Goal: Task Accomplishment & Management: Complete application form

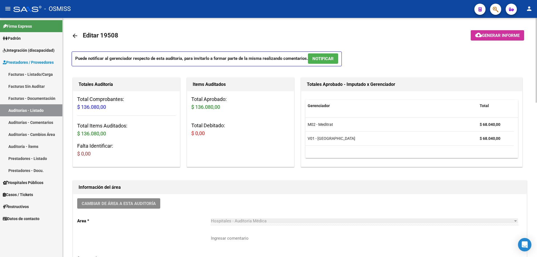
scroll to position [99, 0]
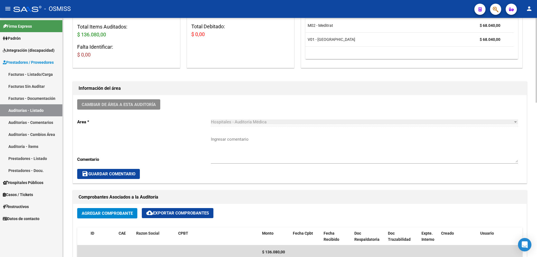
click at [184, 117] on div "Cambiar de área a esta auditoría Area * Hospitales - Auditoría Médica Seleccion…" at bounding box center [300, 139] width 454 height 88
click at [182, 142] on div "Cambiar de área a esta auditoría Area * Hospitales - Auditoría Médica Seleccion…" at bounding box center [300, 139] width 454 height 88
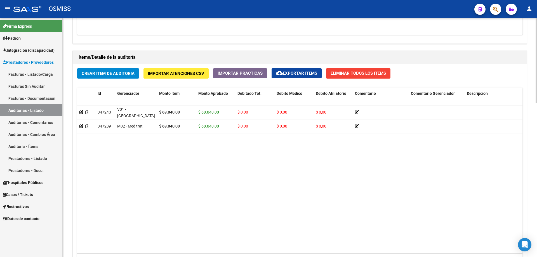
scroll to position [379, 0]
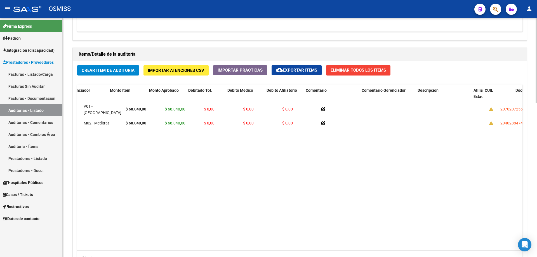
drag, startPoint x: 185, startPoint y: 177, endPoint x: 235, endPoint y: 176, distance: 49.8
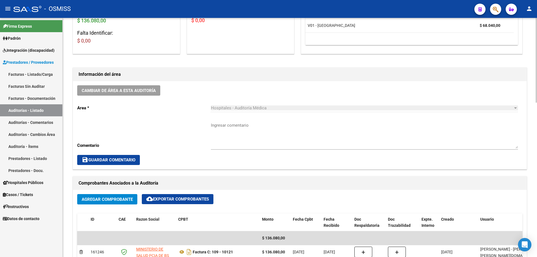
scroll to position [183, 0]
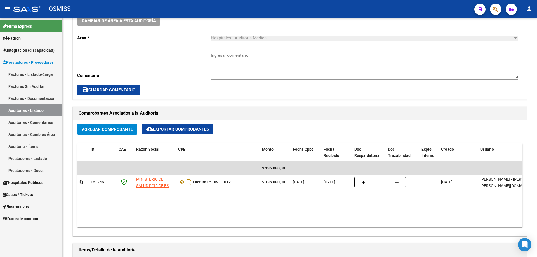
click at [20, 107] on link "Auditorías - Listado" at bounding box center [31, 110] width 62 height 12
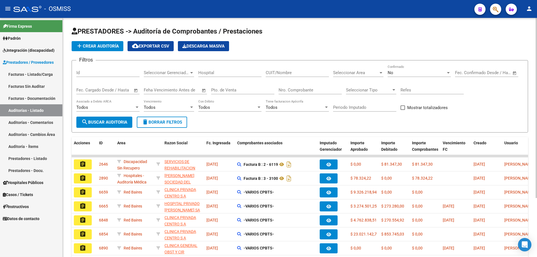
click at [295, 92] on input "Nro. Comprobante" at bounding box center [310, 90] width 63 height 5
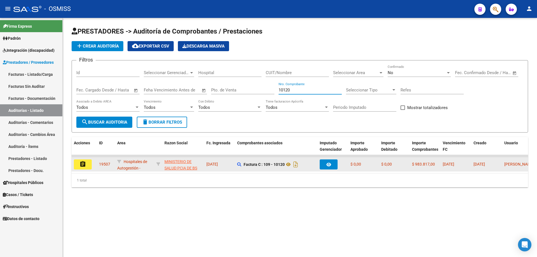
type input "10120"
click at [86, 166] on mat-icon "assignment" at bounding box center [82, 164] width 7 height 7
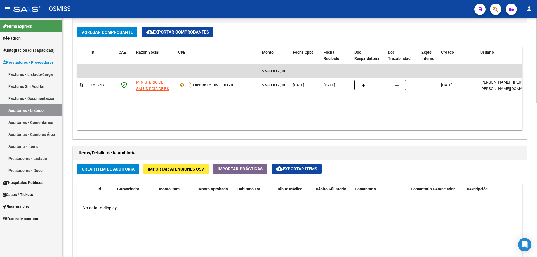
scroll to position [308, 0]
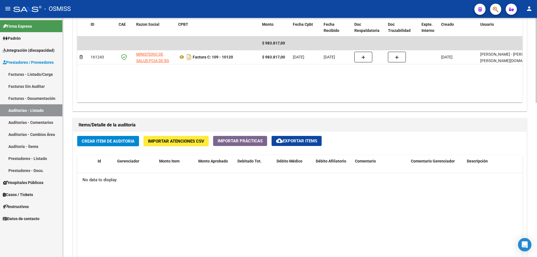
click at [357, 199] on datatable-body "No data to display" at bounding box center [300, 247] width 446 height 148
click at [114, 141] on span "Crear Item de Auditoria" at bounding box center [108, 141] width 53 height 5
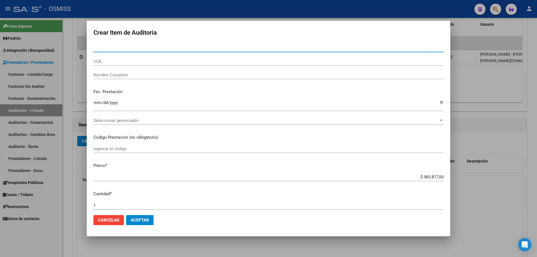
paste input "70207256"
type input "70207256"
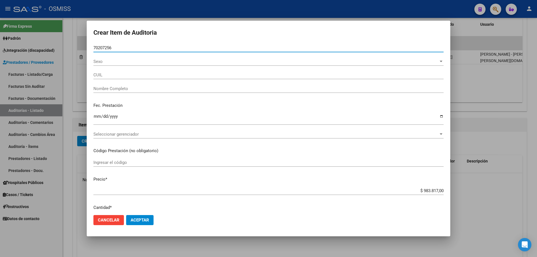
type input "20702072566"
type input "[PERSON_NAME] [PERSON_NAME]"
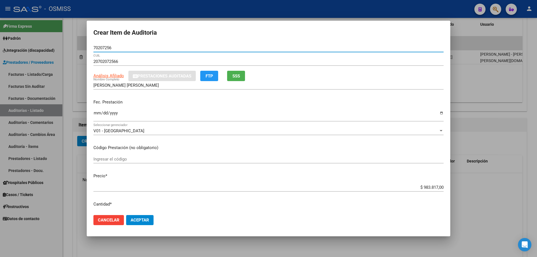
type input "70207256"
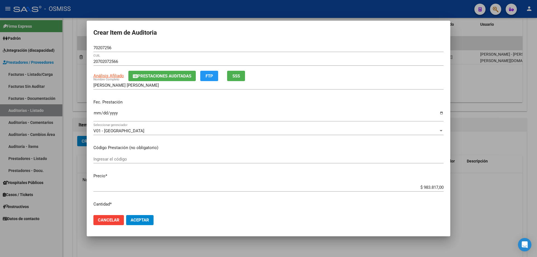
drag, startPoint x: 97, startPoint y: 122, endPoint x: 97, endPoint y: 125, distance: 2.8
click at [97, 123] on div "Ingresar la fecha" at bounding box center [268, 118] width 350 height 17
click at [98, 114] on input "Ingresar la fecha" at bounding box center [268, 115] width 350 height 9
type input "[DATE]"
drag, startPoint x: 413, startPoint y: 186, endPoint x: 537, endPoint y: 165, distance: 125.7
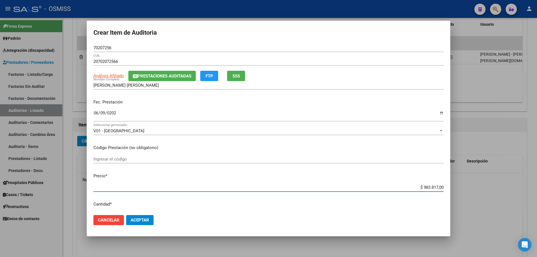
click at [537, 168] on div "Crear Item de Auditoria 70207256 Nro Documento 20702072566 CUIL Análisis Afilia…" at bounding box center [268, 128] width 537 height 257
type input "$ 0,05"
type input "$ 0,52"
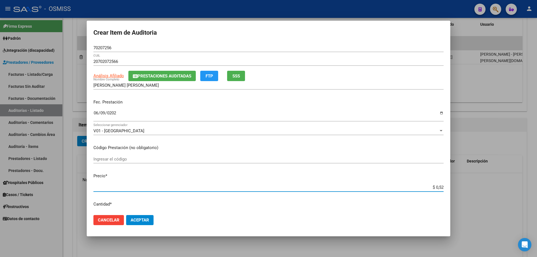
type input "$ 5,28"
type input "$ 52,89"
type input "$ 528,97"
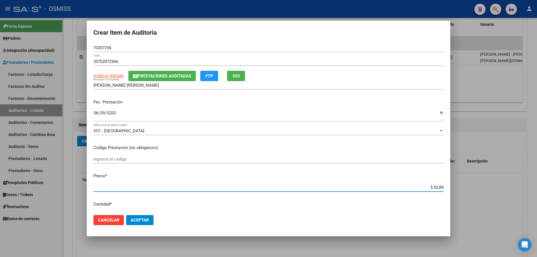
type input "$ 528,97"
type input "$ 5.289,71"
type input "$ 52.897,10"
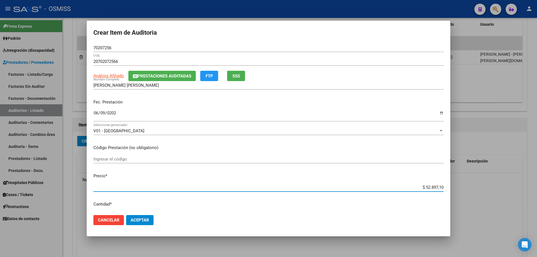
type input "$ 528.971,00"
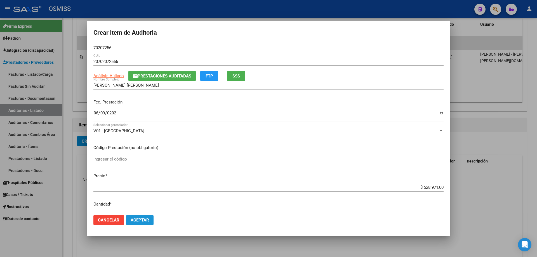
drag, startPoint x: 148, startPoint y: 220, endPoint x: 128, endPoint y: 206, distance: 24.5
click at [148, 220] on span "Aceptar" at bounding box center [140, 220] width 18 height 5
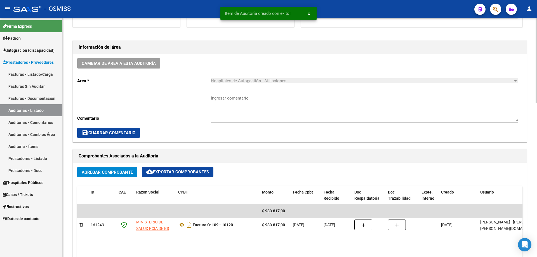
scroll to position [56, 0]
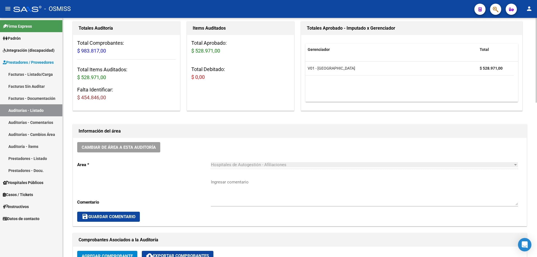
click at [280, 151] on div "Cambiar de área a esta auditoría Area * Hospitales de Autogestión - Afiliacione…" at bounding box center [300, 182] width 454 height 88
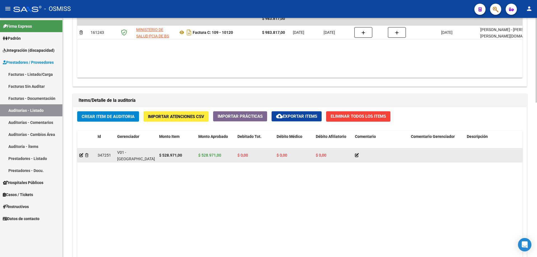
scroll to position [336, 0]
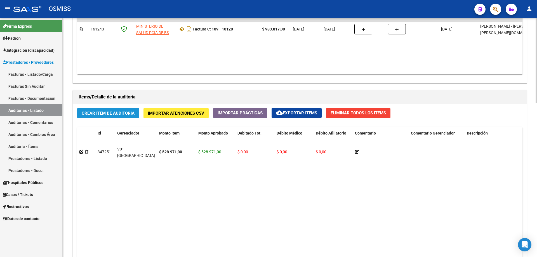
click at [121, 115] on span "Crear Item de Auditoria" at bounding box center [108, 113] width 53 height 5
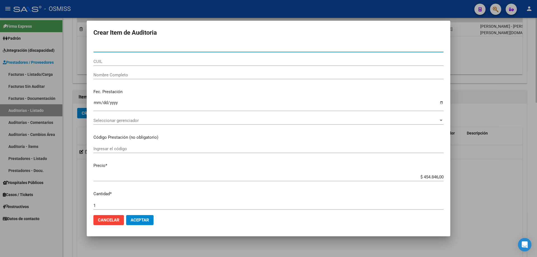
type input "40288474"
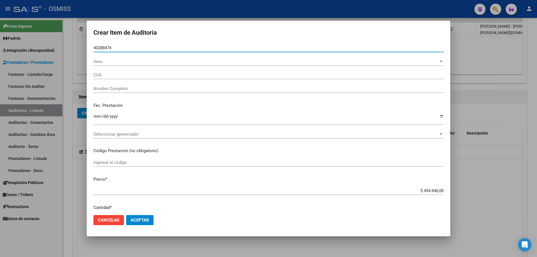
type input "20402884747"
type input "[PERSON_NAME]"
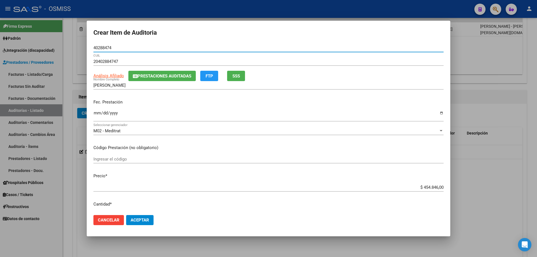
type input "40288474"
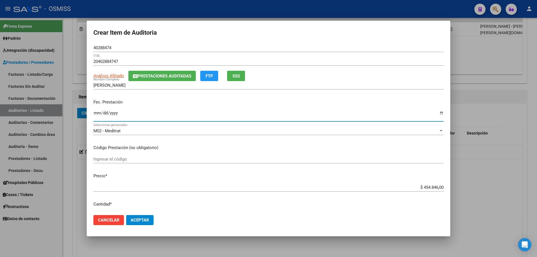
click at [99, 114] on input "Ingresar la fecha" at bounding box center [268, 115] width 350 height 9
type input "[DATE]"
click at [149, 222] on span "Aceptar" at bounding box center [140, 220] width 18 height 5
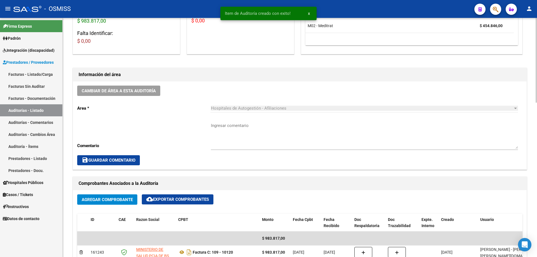
scroll to position [112, 0]
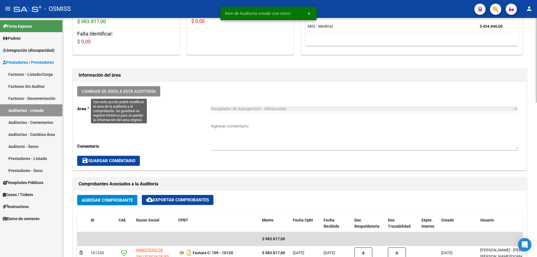
click at [109, 86] on button "Cambiar de área a esta auditoría" at bounding box center [118, 91] width 83 height 10
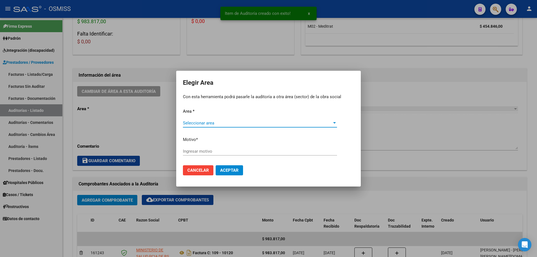
click at [232, 123] on span "Seleccionar area" at bounding box center [257, 123] width 149 height 5
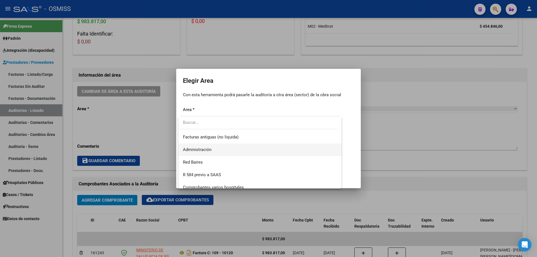
scroll to position [84, 0]
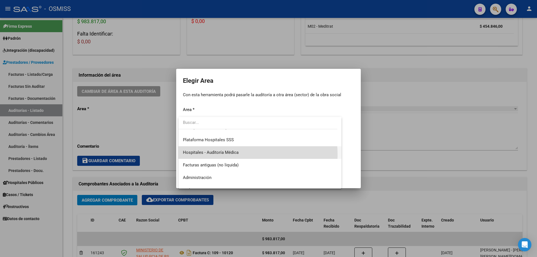
click at [222, 155] on span "Hospitales - Auditoría Médica" at bounding box center [260, 152] width 154 height 13
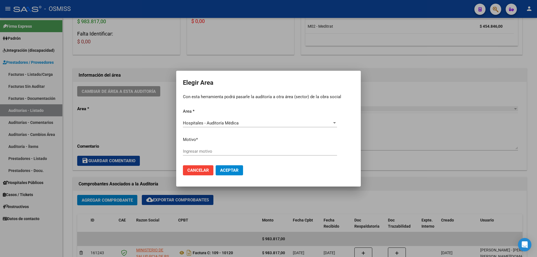
click at [222, 155] on div "Ingresar motivo" at bounding box center [260, 151] width 154 height 8
click at [223, 151] on input "Ingresar motivo" at bounding box center [260, 151] width 154 height 5
type input "a"
type input "AUDITADO"
click at [229, 166] on button "Aceptar" at bounding box center [229, 170] width 27 height 10
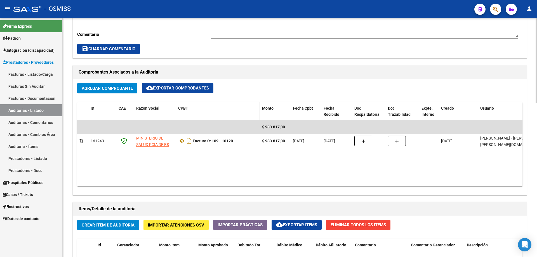
scroll to position [112, 0]
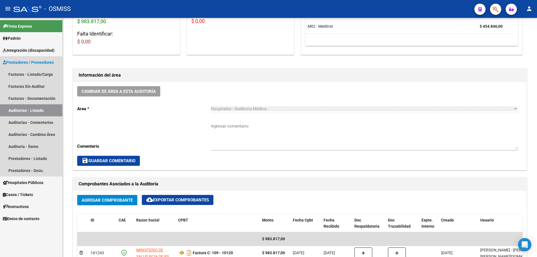
click at [47, 113] on link "Auditorías - Listado" at bounding box center [31, 110] width 62 height 12
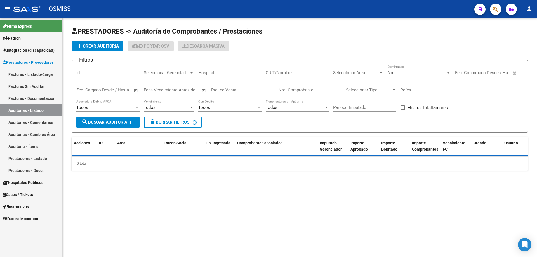
click at [103, 47] on span "add Crear Auditoría" at bounding box center [97, 46] width 43 height 5
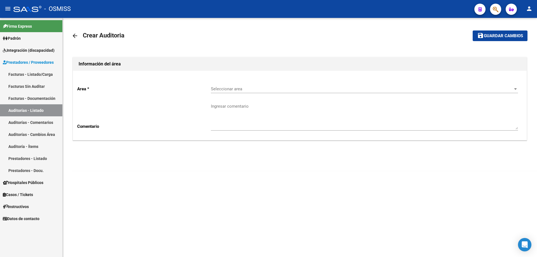
click at [246, 90] on span "Seleccionar area" at bounding box center [362, 88] width 302 height 5
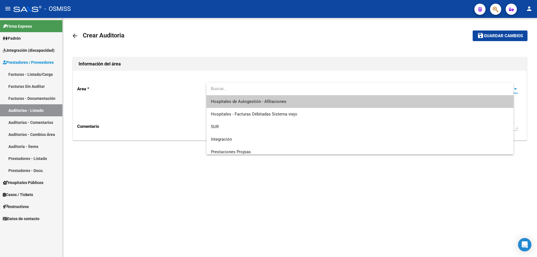
click at [254, 101] on span "Hospitales de Autogestión - Afiliaciones" at bounding box center [249, 101] width 76 height 5
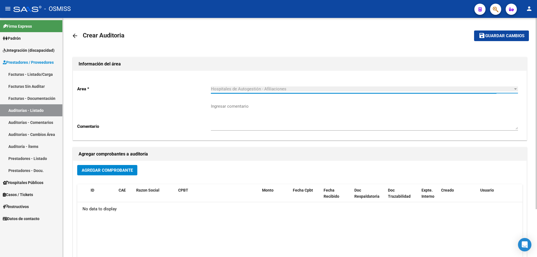
click at [118, 168] on span "Agregar Comprobante" at bounding box center [107, 170] width 51 height 5
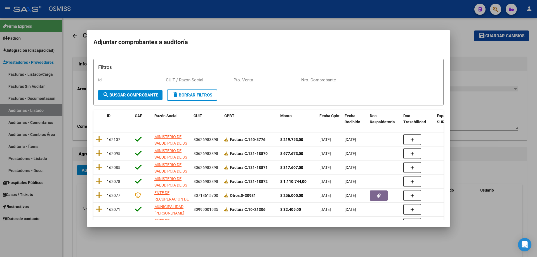
click at [311, 75] on div "Filtros id CUIT / Razon Social Pto. Venta Nro. Comprobante" at bounding box center [268, 77] width 341 height 26
click at [312, 79] on input "Nro. Comprobante" at bounding box center [332, 80] width 63 height 5
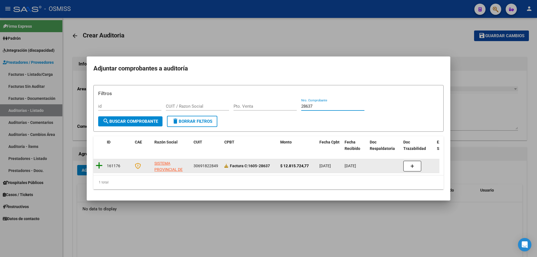
type input "28637"
click at [100, 165] on icon at bounding box center [99, 166] width 7 height 8
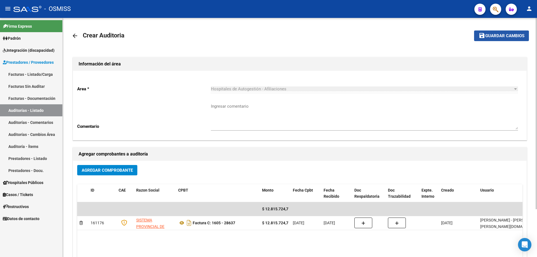
click at [495, 37] on span "Guardar cambios" at bounding box center [505, 36] width 39 height 5
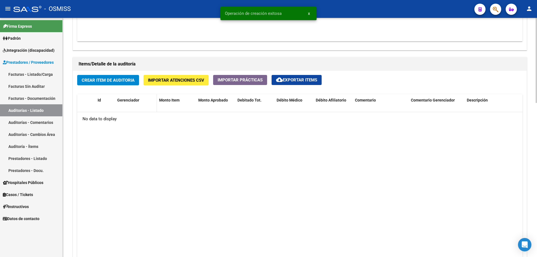
scroll to position [364, 0]
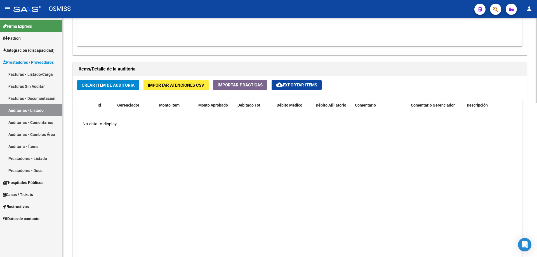
click at [97, 80] on button "Crear Item de Auditoria" at bounding box center [108, 85] width 62 height 10
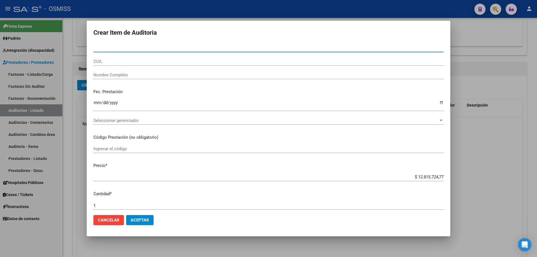
paste input "58391440"
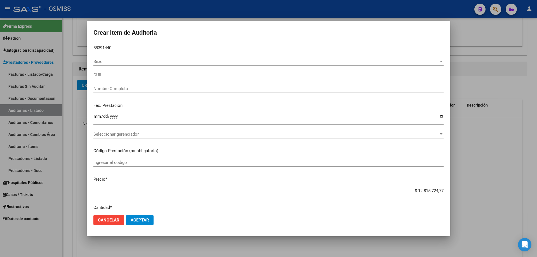
type input "58391440"
click at [97, 112] on div "Fec. Prestación Ingresar la fecha" at bounding box center [268, 114] width 350 height 32
type input "23583914404"
type input "[PERSON_NAME]"
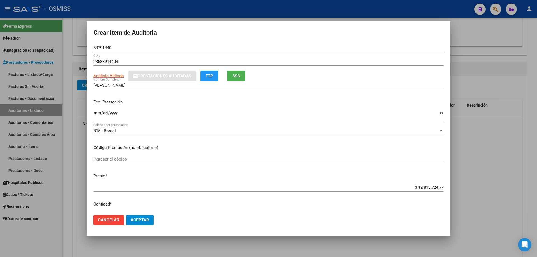
click at [97, 117] on input "Ingresar la fecha" at bounding box center [268, 115] width 350 height 9
type input "[DATE]"
drag, startPoint x: 403, startPoint y: 187, endPoint x: 537, endPoint y: 165, distance: 135.9
click at [537, 168] on div "Crear Item de Auditoria 58391440 Nro Documento 23583914404 CUIL Análisis Afilia…" at bounding box center [268, 128] width 537 height 257
type input "$ 0,01"
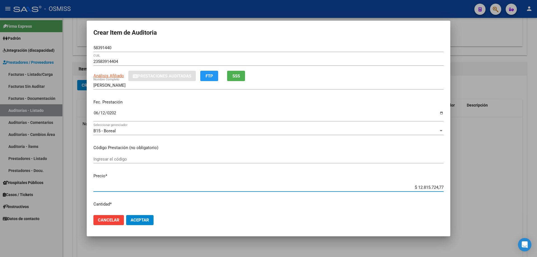
type input "$ 0,01"
type input "$ 0,10"
type input "$ 1,00"
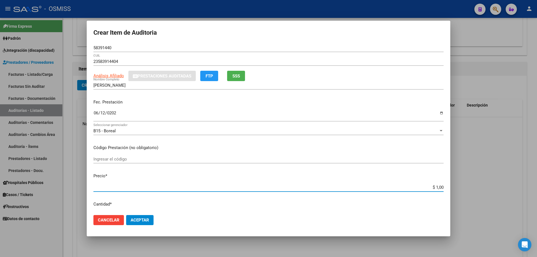
type input "$ 10,01"
type input "$ 100,13"
type input "$ 1.001,38"
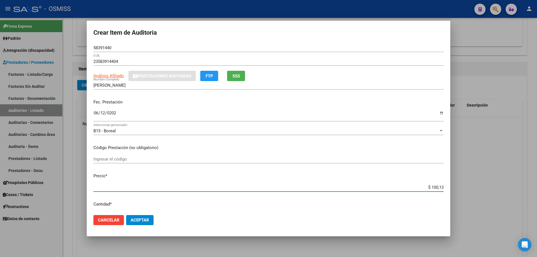
type input "$ 1.001,38"
type input "$ 10.013,80"
type input "$ 100.138,00"
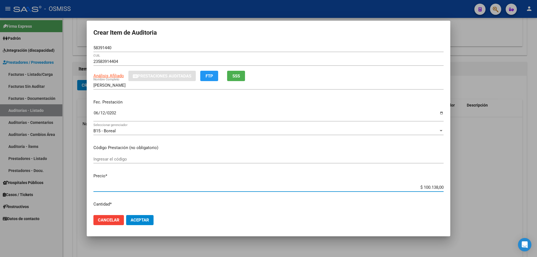
type input "$ 1.001.380,09"
type input "$ 10.013.800,90"
click at [142, 221] on span "Aceptar" at bounding box center [140, 220] width 18 height 5
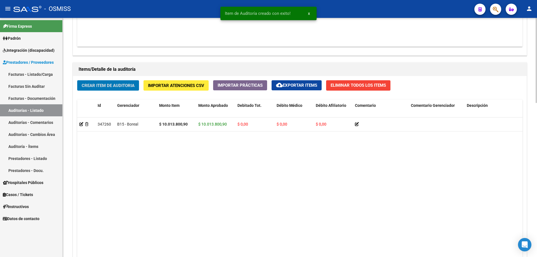
scroll to position [364, 0]
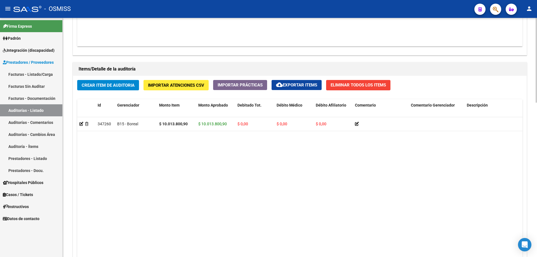
drag, startPoint x: 274, startPoint y: 211, endPoint x: 127, endPoint y: 65, distance: 207.2
click at [274, 211] on datatable-body "347260 B15 - Boreal $ 10.013.800,90 $ 10.013.800,90 $ 0,00 $ 0,00 $ 0,00 235839…" at bounding box center [300, 191] width 446 height 148
click at [107, 85] on span "Crear Item de Auditoria" at bounding box center [108, 85] width 53 height 5
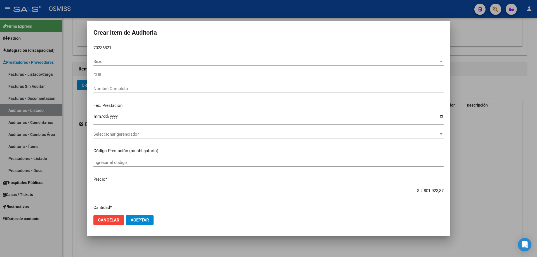
type input "70236821"
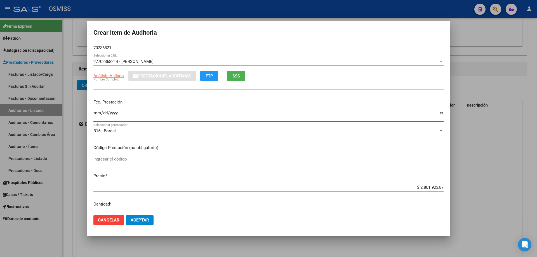
type input "[PERSON_NAME]"
click at [97, 122] on div "Ingresar la fecha" at bounding box center [268, 118] width 350 height 17
type input "[DATE]"
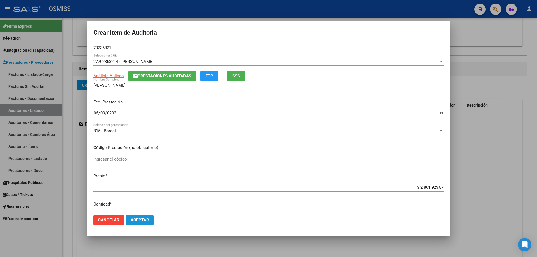
click at [146, 218] on span "Aceptar" at bounding box center [140, 220] width 18 height 5
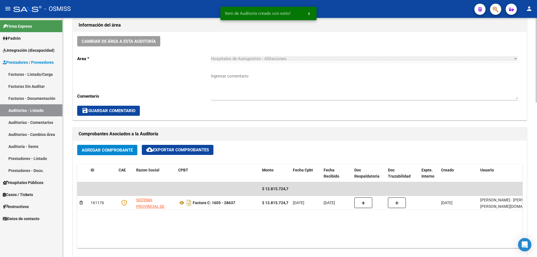
scroll to position [84, 0]
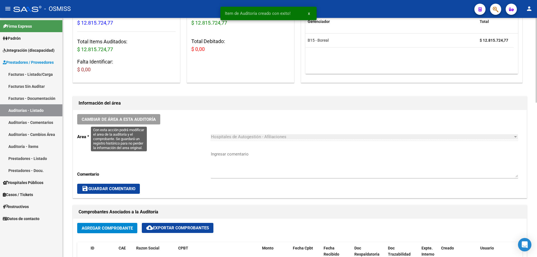
click at [132, 120] on span "Cambiar de área a esta auditoría" at bounding box center [119, 119] width 74 height 5
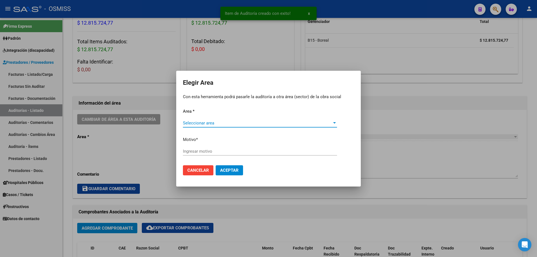
click at [189, 126] on div "Seleccionar area Seleccionar area" at bounding box center [260, 126] width 154 height 14
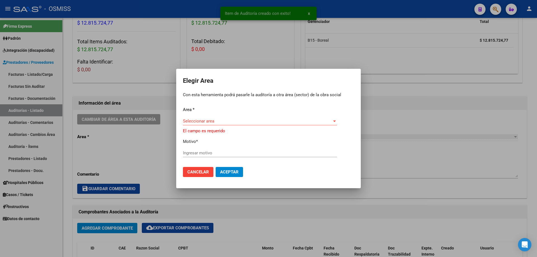
click at [204, 123] on span "Seleccionar area" at bounding box center [257, 121] width 149 height 5
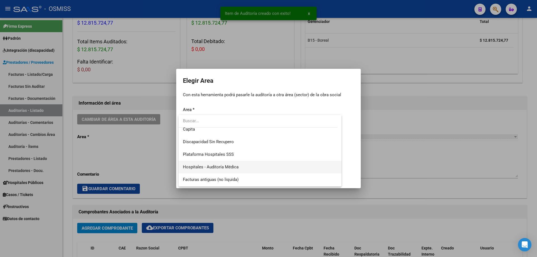
scroll to position [84, 0]
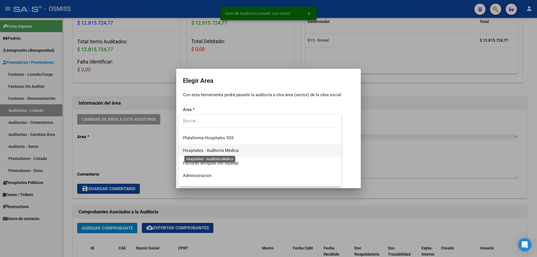
click at [219, 149] on span "Hospitales - Auditoría Médica" at bounding box center [211, 150] width 56 height 5
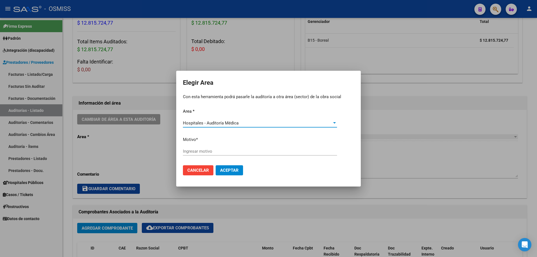
click at [219, 148] on div "Ingresar motivo" at bounding box center [260, 151] width 154 height 8
type input "AUDITADO"
click at [224, 172] on span "Aceptar" at bounding box center [229, 170] width 18 height 5
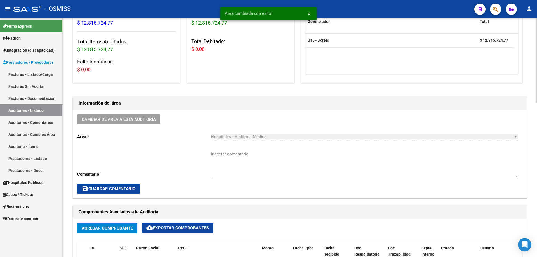
click at [230, 195] on div "Cambiar de área a esta auditoría Area * Hospitales - Auditoría Médica Seleccion…" at bounding box center [300, 154] width 454 height 88
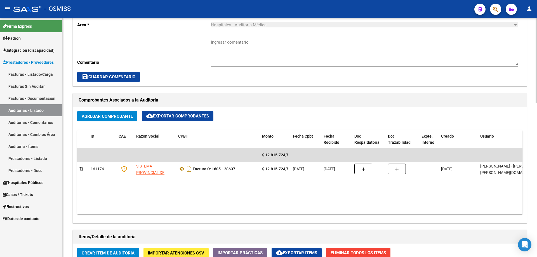
scroll to position [280, 0]
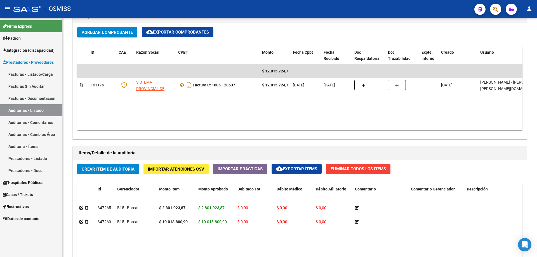
click at [41, 114] on link "Auditorías - Listado" at bounding box center [31, 110] width 62 height 12
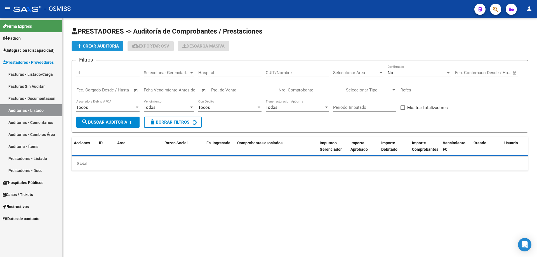
click at [94, 45] on span "add Crear Auditoría" at bounding box center [97, 46] width 43 height 5
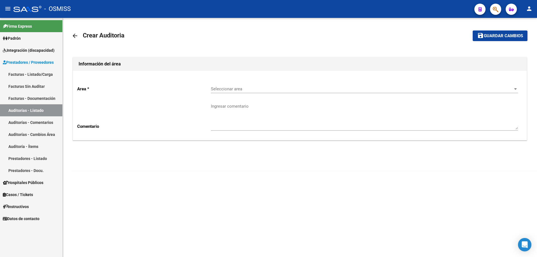
click at [226, 84] on div "Seleccionar area Seleccionar area" at bounding box center [364, 87] width 307 height 12
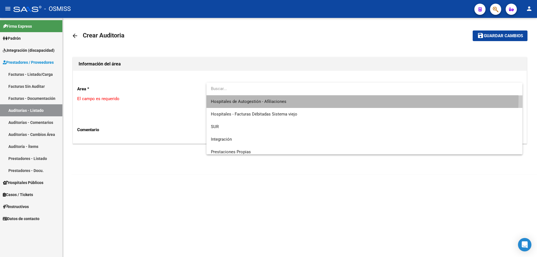
click at [235, 96] on span "Hospitales de Autogestión - Afiliaciones" at bounding box center [364, 101] width 307 height 13
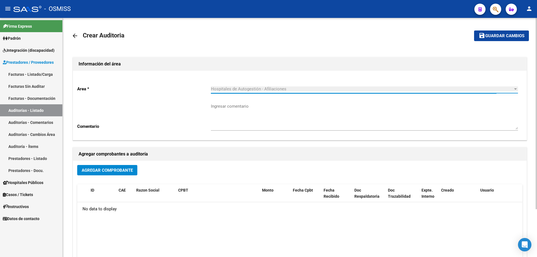
click at [131, 171] on span "Agregar Comprobante" at bounding box center [107, 170] width 51 height 5
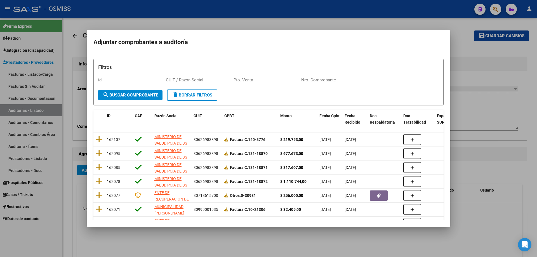
click at [321, 75] on div "Filtros id CUIT / Razon Social Pto. Venta Nro. Comprobante" at bounding box center [268, 77] width 341 height 26
click at [319, 83] on div "Nro. Comprobante" at bounding box center [332, 80] width 63 height 8
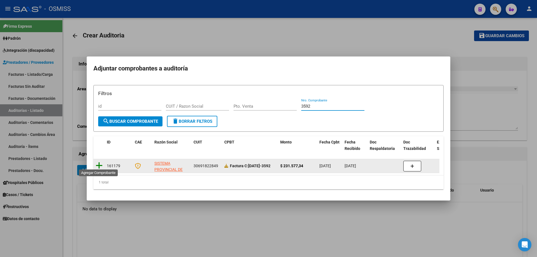
type input "3592"
click at [99, 165] on icon at bounding box center [99, 166] width 7 height 8
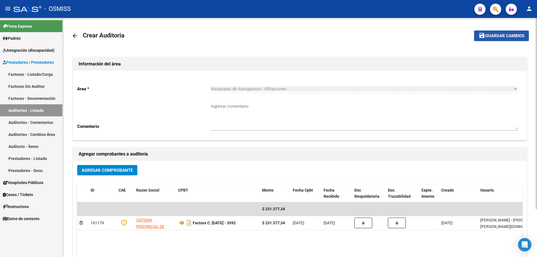
click at [500, 39] on button "save Guardar cambios" at bounding box center [501, 36] width 55 height 10
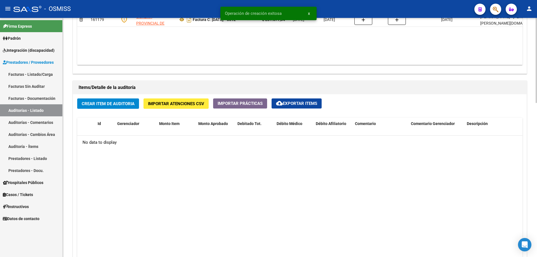
scroll to position [364, 0]
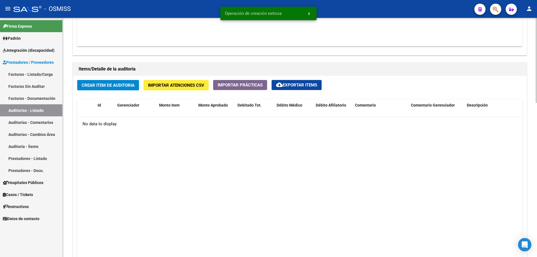
click at [275, 257] on datatable-body "No data to display" at bounding box center [300, 191] width 446 height 148
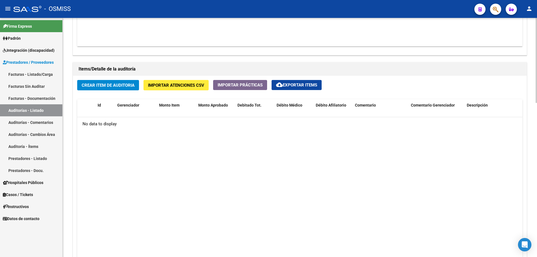
click at [261, 206] on datatable-body "No data to display" at bounding box center [300, 191] width 446 height 148
click at [107, 88] on span "Crear Item de Auditoria" at bounding box center [108, 85] width 53 height 5
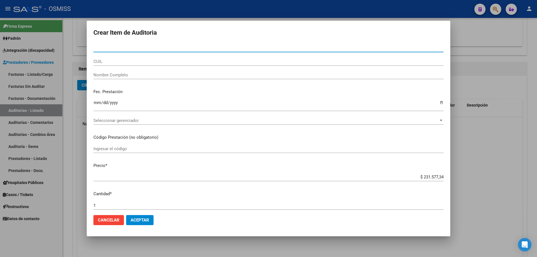
paste input "31354750"
type input "31354750"
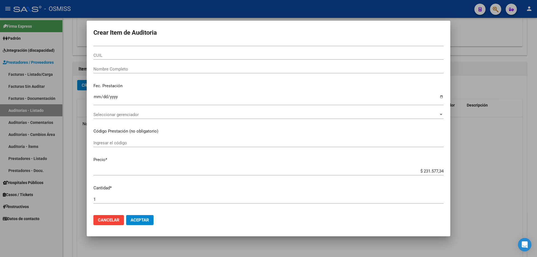
type input "20313547508"
type input "[PERSON_NAME] [PERSON_NAME]"
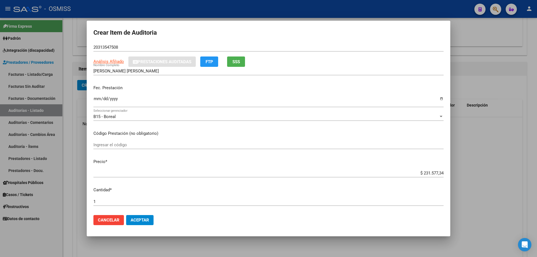
type input "31354750"
click at [100, 99] on input "Ingresar la fecha" at bounding box center [268, 101] width 350 height 9
click at [98, 101] on input "Ingresar la fecha" at bounding box center [268, 101] width 350 height 9
type input "[DATE]"
drag, startPoint x: 309, startPoint y: 168, endPoint x: 330, endPoint y: 167, distance: 21.3
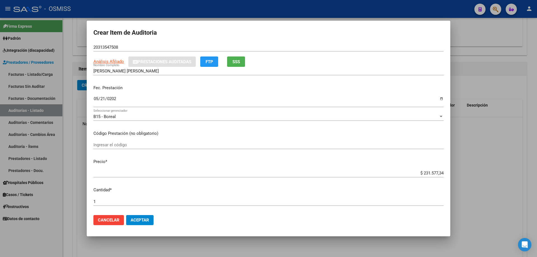
click at [309, 168] on mat-dialog-content "31354750 Nro Documento 20313547508 CUIL Análisis Afiliado Prestaciones Auditada…" at bounding box center [269, 127] width 364 height 167
drag, startPoint x: 396, startPoint y: 173, endPoint x: 478, endPoint y: 170, distance: 82.6
click at [478, 170] on div "Crear Item de Auditoria 31354750 Nro Documento 20313547508 CUIL Análisis Afilia…" at bounding box center [268, 128] width 537 height 257
paste input "91.797,53"
type input "$ 91.797,53"
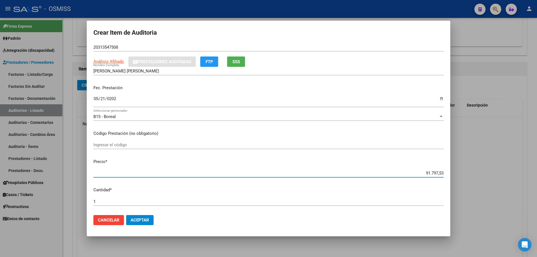
type input "$ 91.797,53"
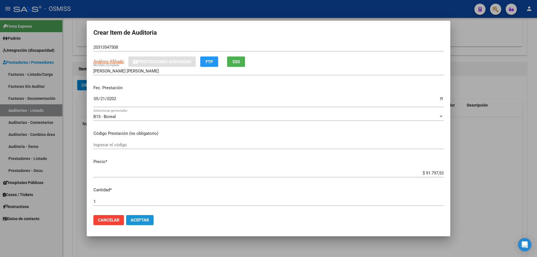
click at [142, 224] on button "Aceptar" at bounding box center [139, 220] width 27 height 10
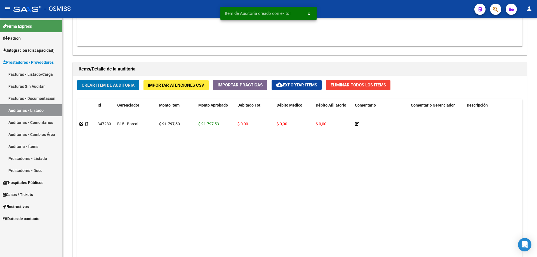
scroll to position [364, 0]
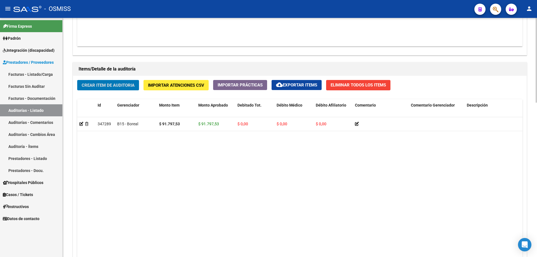
click at [113, 83] on span "Crear Item de Auditoria" at bounding box center [108, 85] width 53 height 5
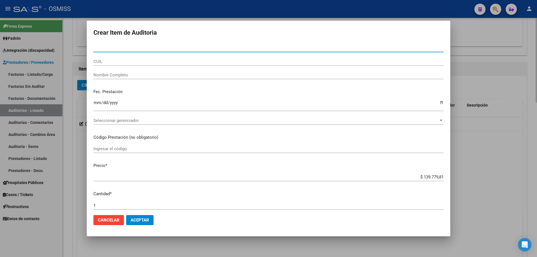
paste input "50003100"
type input "50003100"
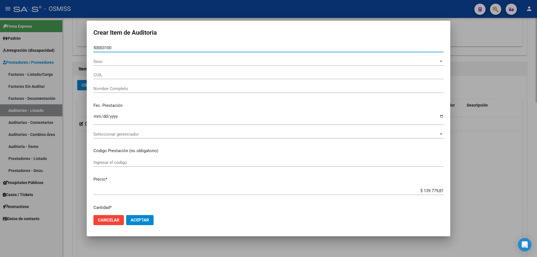
type input "27500031005"
type input "[PERSON_NAME] [PERSON_NAME]"
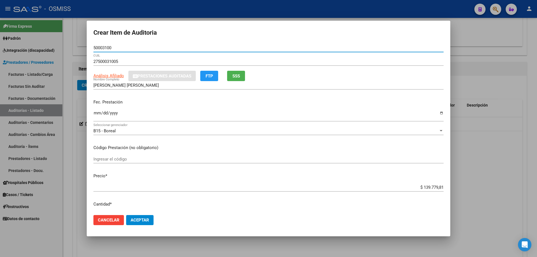
type input "50003100"
click at [96, 112] on input "Ingresar la fecha" at bounding box center [268, 115] width 350 height 9
click at [362, 257] on div at bounding box center [268, 128] width 537 height 257
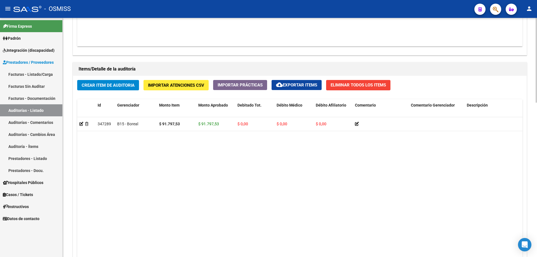
click at [262, 177] on datatable-body "347289 B15 - Boreal $ 91.797,53 $ 91.797,53 $ 0,00 $ 0,00 $ 0,00 20313547508 31…" at bounding box center [300, 191] width 446 height 148
click at [116, 89] on button "Crear Item de Auditoria" at bounding box center [108, 85] width 62 height 10
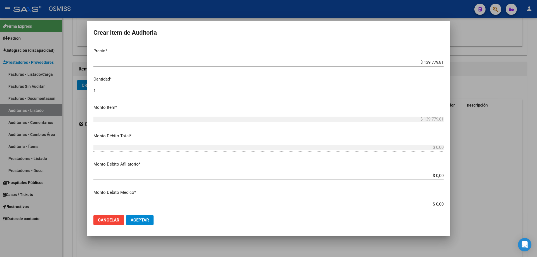
scroll to position [84, 0]
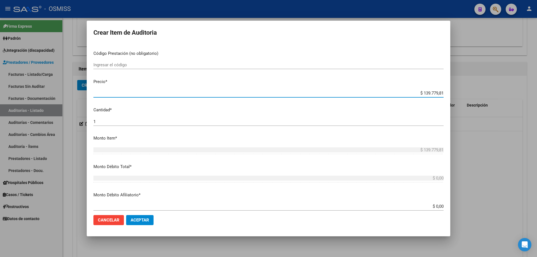
drag, startPoint x: 407, startPoint y: 92, endPoint x: 456, endPoint y: 92, distance: 49.5
click at [456, 92] on div "Crear Item de Auditoria Nro Documento CUIL Nombre Completo Fec. Prestación Ingr…" at bounding box center [268, 128] width 537 height 257
paste input "9"
type input "$ 99.779,81"
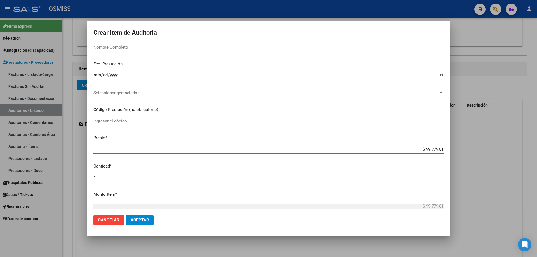
scroll to position [0, 0]
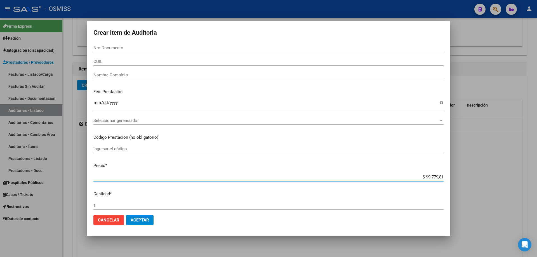
type input "$ 99.779,81"
click at [125, 52] on div "Nro Documento" at bounding box center [268, 51] width 350 height 14
click at [125, 44] on div "Nro Documento" at bounding box center [268, 48] width 350 height 8
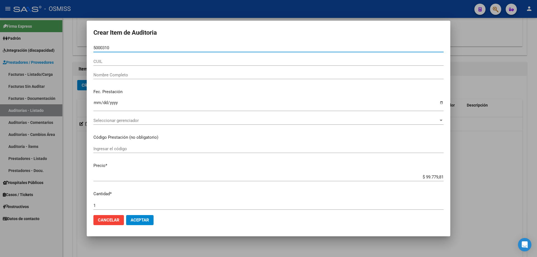
type input "50003100"
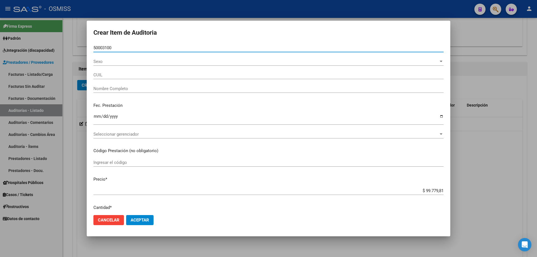
type input "27500031005"
type input "[PERSON_NAME] [PERSON_NAME]"
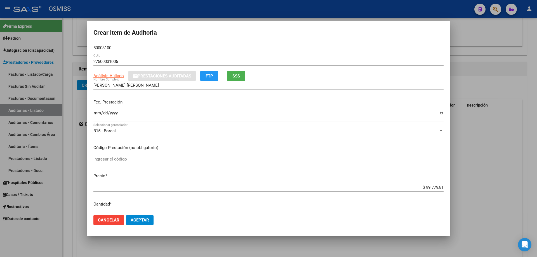
type input "50003100"
click at [93, 113] on mat-dialog-content "50003100 Nro Documento 27500031005 CUIL Análisis Afiliado Prestaciones Auditada…" at bounding box center [269, 127] width 364 height 167
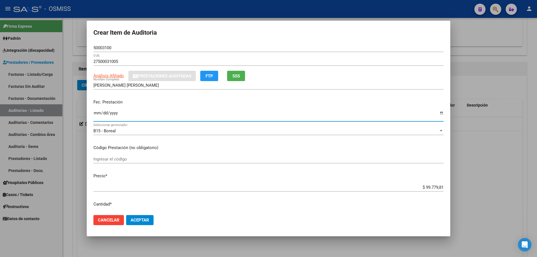
click at [95, 113] on input "Ingresar la fecha" at bounding box center [268, 115] width 350 height 9
type input "[DATE]"
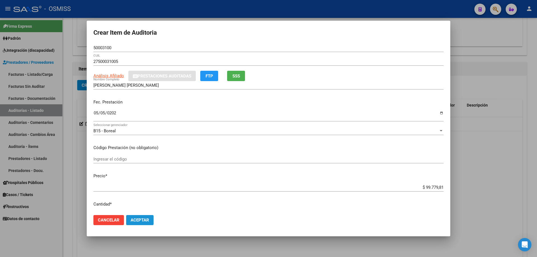
click at [134, 219] on span "Aceptar" at bounding box center [140, 220] width 18 height 5
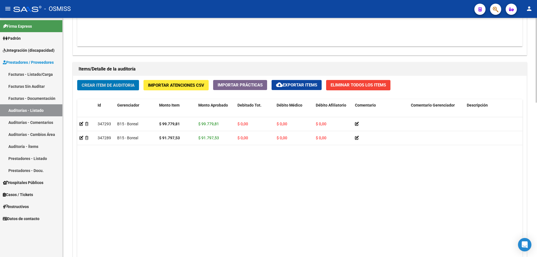
drag, startPoint x: 253, startPoint y: 191, endPoint x: 255, endPoint y: 249, distance: 58.3
click at [253, 192] on datatable-body "347293 B15 - Boreal $ 99.779,81 $ 99.779,81 $ 0,00 $ 0,00 $ 0,00 27500031005 50…" at bounding box center [300, 191] width 446 height 148
drag, startPoint x: 289, startPoint y: 176, endPoint x: 285, endPoint y: 176, distance: 3.9
click at [288, 176] on datatable-body "347293 B15 - Boreal $ 99.779,81 $ 99.779,81 $ 0,00 $ 0,00 $ 0,00 27500031005 50…" at bounding box center [300, 191] width 446 height 148
drag, startPoint x: 211, startPoint y: 167, endPoint x: 221, endPoint y: 152, distance: 18.1
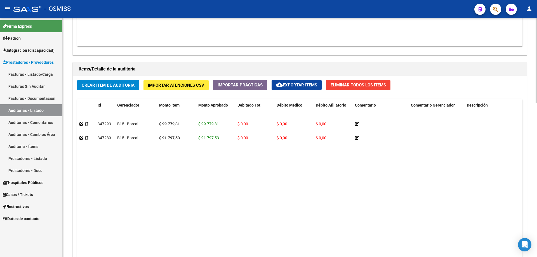
click at [211, 167] on datatable-body "347293 B15 - Boreal $ 99.779,81 $ 99.779,81 $ 0,00 $ 0,00 $ 0,00 27500031005 50…" at bounding box center [300, 191] width 446 height 148
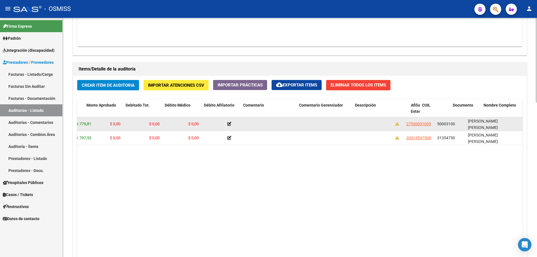
drag, startPoint x: 222, startPoint y: 131, endPoint x: 272, endPoint y: 129, distance: 49.9
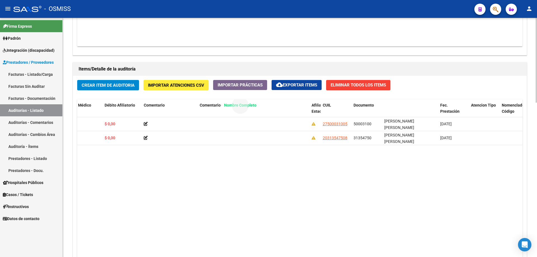
drag, startPoint x: 369, startPoint y: 106, endPoint x: 211, endPoint y: 109, distance: 158.4
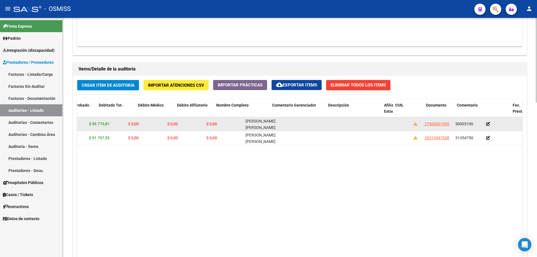
scroll to position [0, 0]
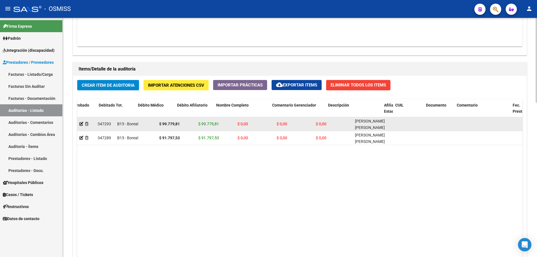
drag, startPoint x: 158, startPoint y: 129, endPoint x: 151, endPoint y: 130, distance: 6.3
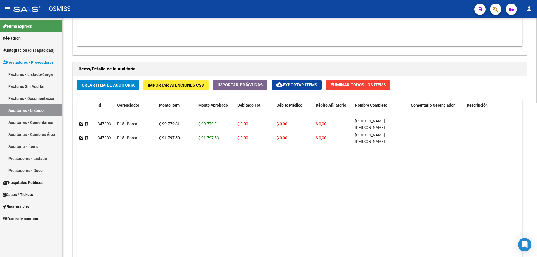
click at [184, 185] on datatable-body "347293 B15 - Boreal $ 99.779,81 $ 99.779,81 $ 0,00 $ 0,00 $ 0,00 [PERSON_NAME] …" at bounding box center [300, 191] width 446 height 148
click at [101, 84] on span "Crear Item de Auditoria" at bounding box center [108, 85] width 53 height 5
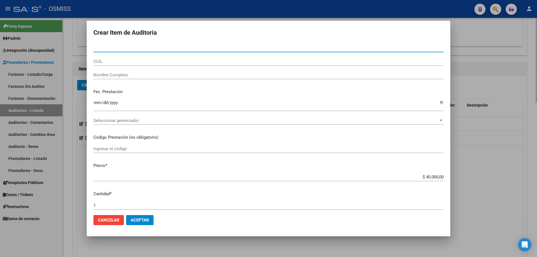
type input "50200069"
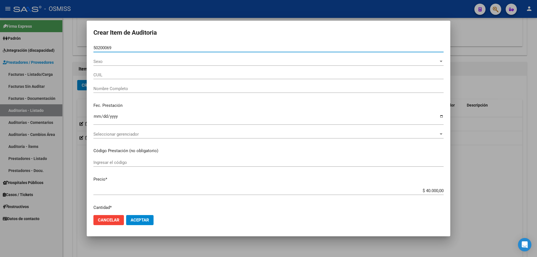
type input "20502000692"
type input "[PERSON_NAME] [PERSON_NAME]"
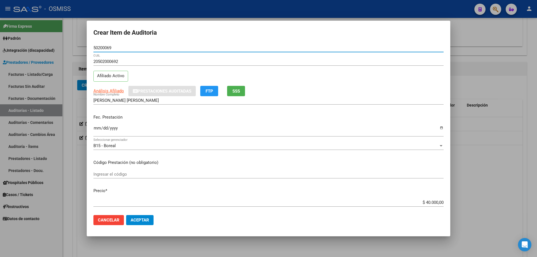
type input "50200069"
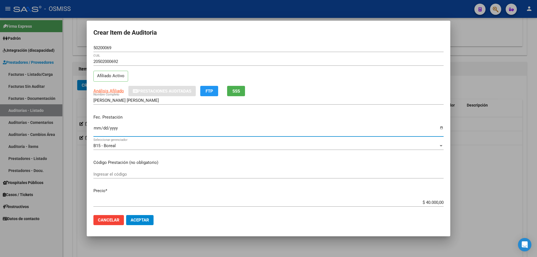
click at [96, 128] on input "Ingresar la fecha" at bounding box center [268, 130] width 350 height 9
type input "[DATE]"
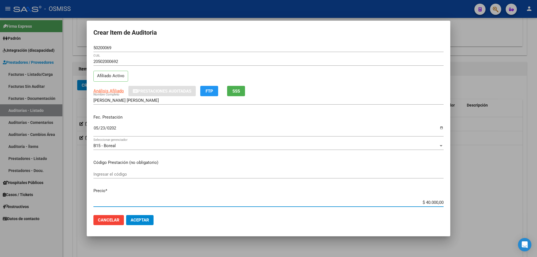
drag, startPoint x: 405, startPoint y: 202, endPoint x: 537, endPoint y: 181, distance: 134.1
click at [537, 178] on div "Crear Item de Auditoria 50200069 Nro Documento 20502000692 CUIL Afiliado Activo…" at bounding box center [268, 128] width 537 height 257
type input "$ 0,01"
type input "$ 0,10"
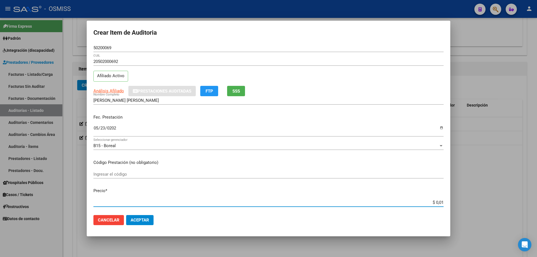
type input "$ 0,10"
type input "$ 1,00"
type input "$ 10,00"
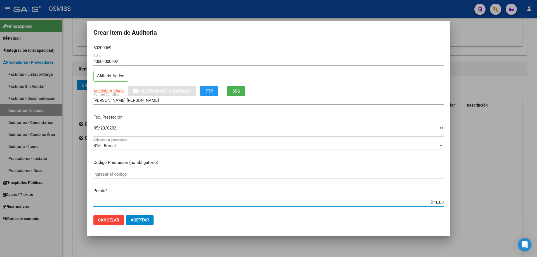
type input "$ 100,00"
type input "$ 1.000,00"
type input "$ 10.000,00"
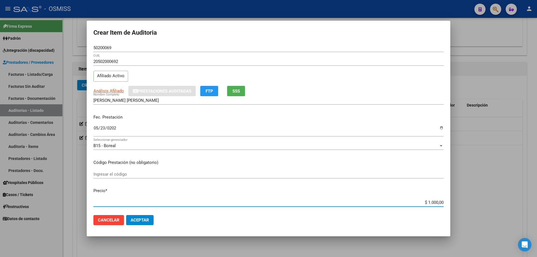
type input "$ 10.000,00"
click at [147, 217] on button "Aceptar" at bounding box center [139, 220] width 27 height 10
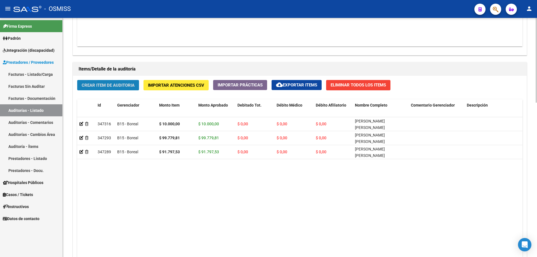
click at [127, 85] on span "Crear Item de Auditoria" at bounding box center [108, 85] width 53 height 5
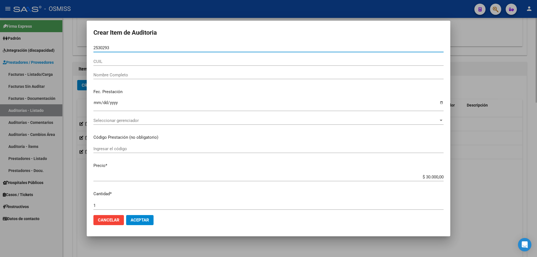
type input "25302935"
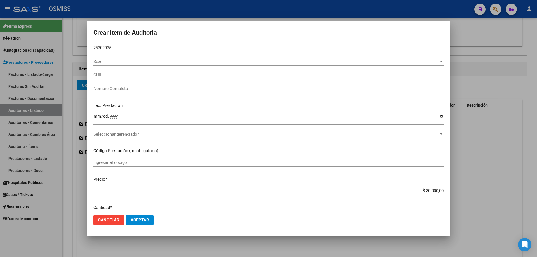
type input "20253029359"
type input "[PERSON_NAME]"
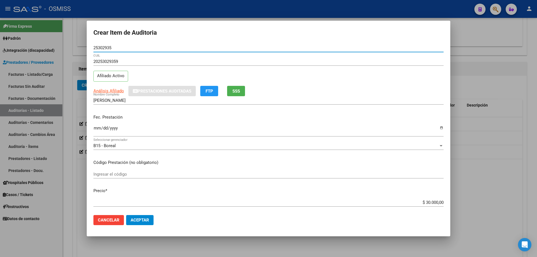
type input "25302935"
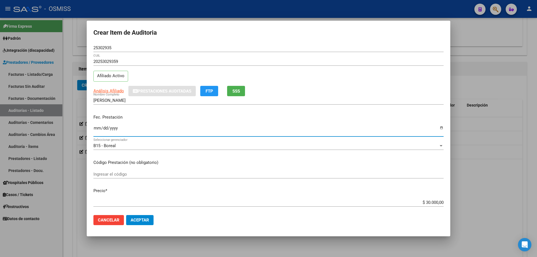
click at [96, 128] on input "Ingresar la fecha" at bounding box center [268, 130] width 350 height 9
type input "[DATE]"
click at [400, 205] on div "$ 30.000,00 Ingresar el precio" at bounding box center [268, 202] width 350 height 8
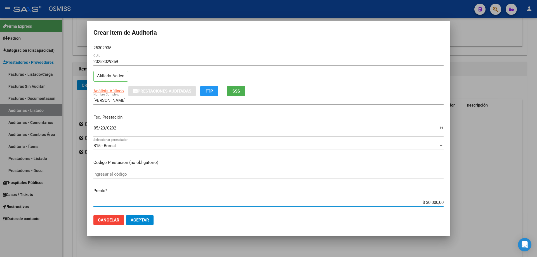
drag, startPoint x: 400, startPoint y: 205, endPoint x: 452, endPoint y: 198, distance: 52.0
click at [452, 198] on div "Crear Item de Auditoria 25302935 Nro Documento 20253029359 CUIL Afiliado Activo…" at bounding box center [268, 128] width 537 height 257
type input "$ 0,01"
type input "$ 0,10"
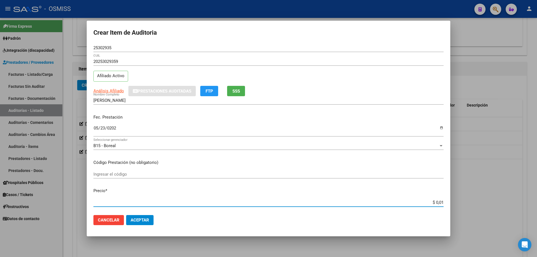
type input "$ 0,10"
type input "$ 1,00"
type input "$ 10,00"
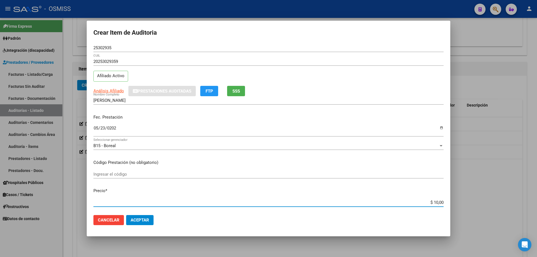
type input "$ 100,00"
type input "$ 1.000,00"
type input "$ 10.000,00"
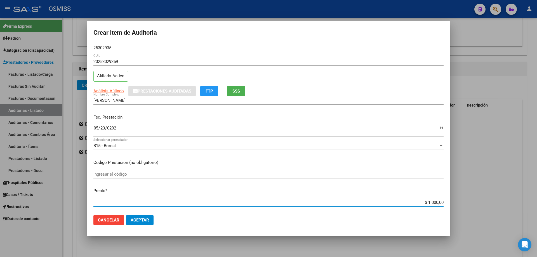
type input "$ 10.000,00"
click at [139, 219] on span "Aceptar" at bounding box center [140, 220] width 18 height 5
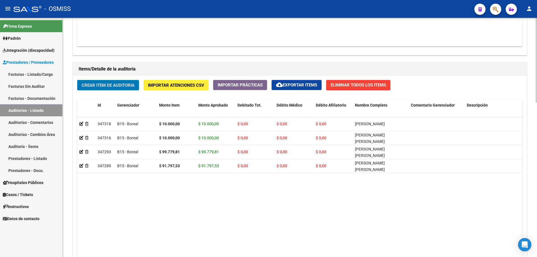
click at [102, 90] on button "Crear Item de Auditoria" at bounding box center [108, 85] width 62 height 10
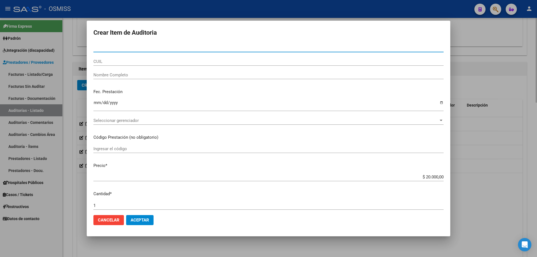
paste input "54983710"
type input "54983710"
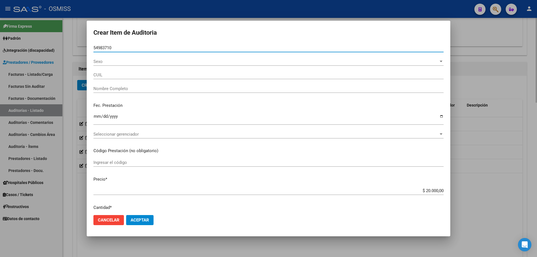
type input "27549837102"
type input "[PERSON_NAME]"
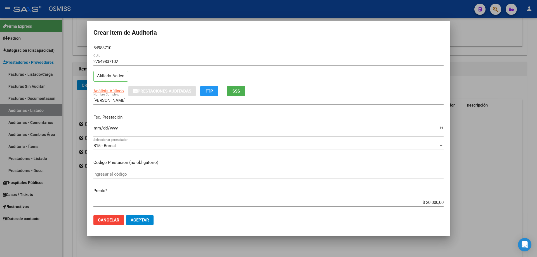
type input "54983710"
click at [97, 130] on input "Ingresar la fecha" at bounding box center [268, 130] width 350 height 9
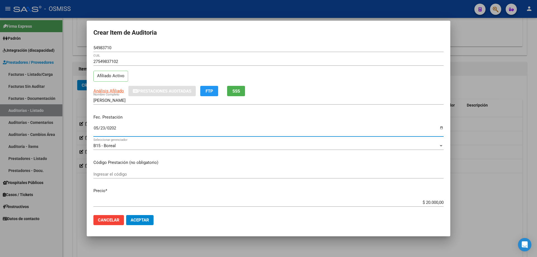
type input "[DATE]"
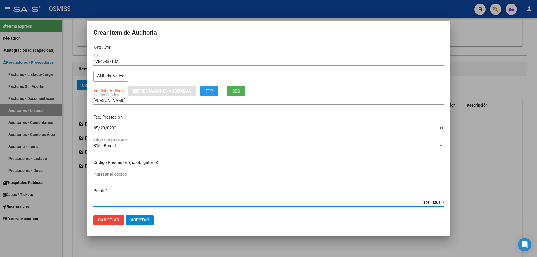
drag, startPoint x: 404, startPoint y: 204, endPoint x: 537, endPoint y: 201, distance: 133.5
click at [537, 193] on div "Crear Item de Auditoria 54983710 Nro Documento 27549837102 CUIL Afiliado Activo…" at bounding box center [268, 128] width 537 height 257
type input "$ 0,01"
type input "$ 0,10"
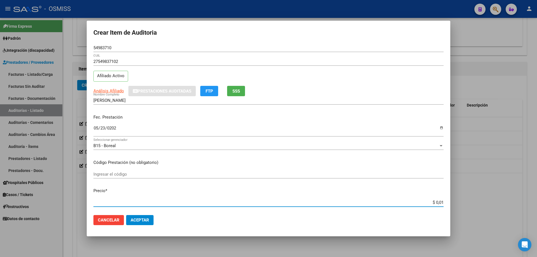
type input "$ 0,10"
type input "$ 1,00"
type input "$ 10,00"
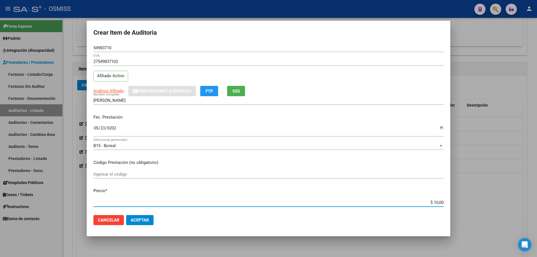
type input "$ 100,00"
type input "$ 1.000,00"
type input "$ 10.000,00"
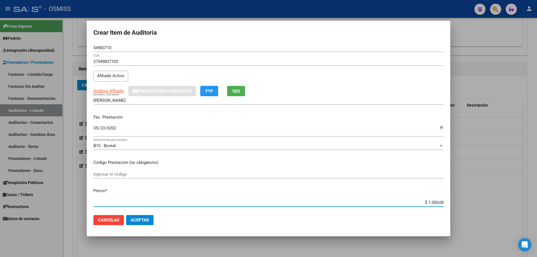
type input "$ 10.000,00"
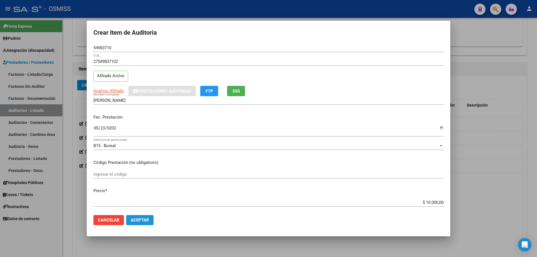
click at [133, 224] on button "Aceptar" at bounding box center [139, 220] width 27 height 10
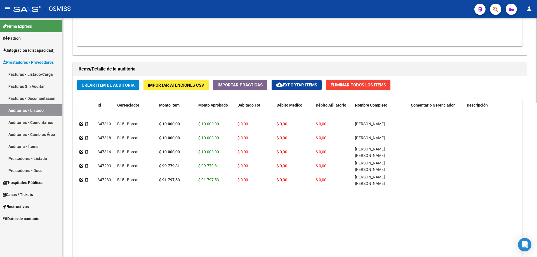
click at [299, 69] on h1 "Items/Detalle de la auditoría" at bounding box center [300, 69] width 443 height 9
click at [119, 87] on span "Crear Item de Auditoria" at bounding box center [108, 85] width 53 height 5
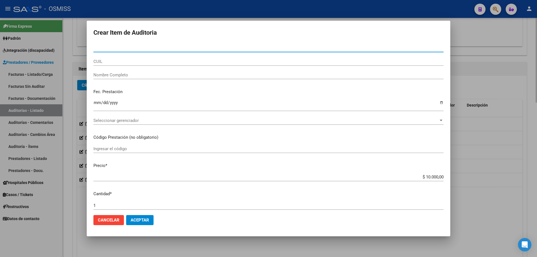
type input "5"
type input "27886661"
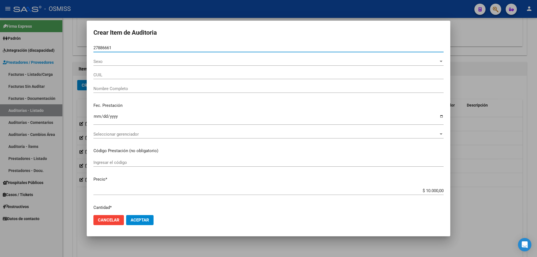
type input "27278866616"
type input "[PERSON_NAME][DATE]"
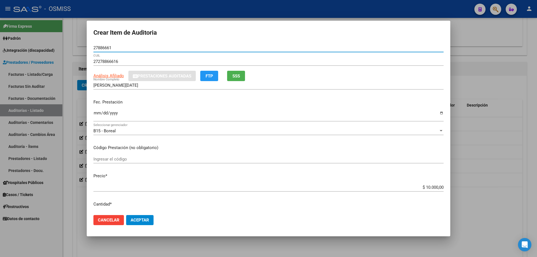
type input "27886661"
click at [97, 119] on input "Ingresar la fecha" at bounding box center [268, 115] width 350 height 9
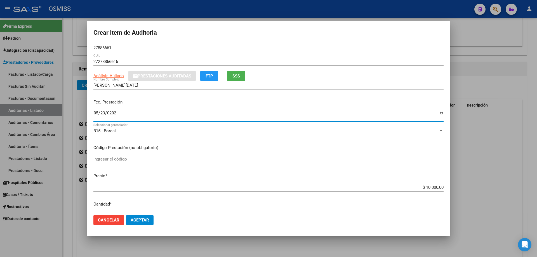
type input "[DATE]"
click at [137, 223] on span "Aceptar" at bounding box center [140, 220] width 18 height 5
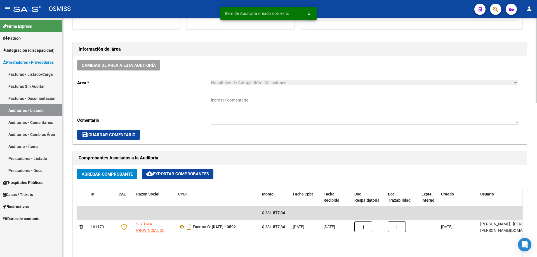
scroll to position [112, 0]
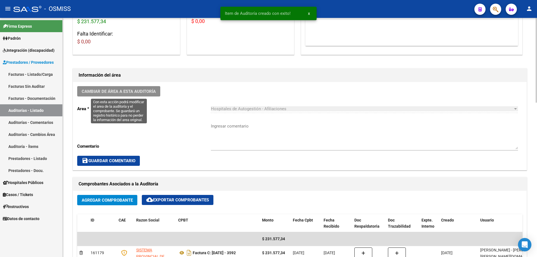
click at [125, 94] on span "Cambiar de área a esta auditoría" at bounding box center [119, 91] width 74 height 5
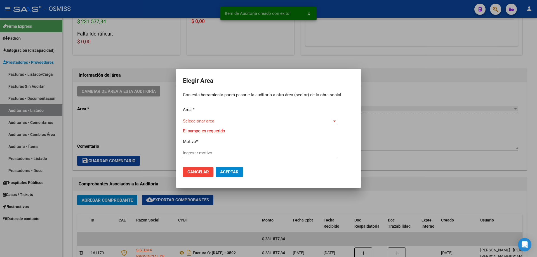
click at [208, 127] on div "Seleccionar area Seleccionar area" at bounding box center [260, 124] width 154 height 14
click at [208, 123] on span "Seleccionar area" at bounding box center [257, 121] width 149 height 5
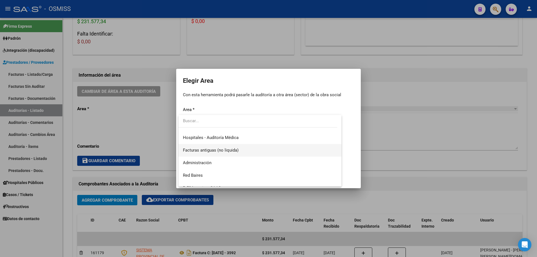
scroll to position [84, 0]
click at [227, 151] on span "Hospitales - Auditoría Médica" at bounding box center [211, 150] width 56 height 5
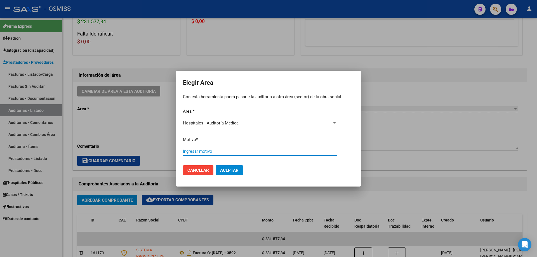
click at [227, 151] on input "Ingresar motivo" at bounding box center [260, 151] width 154 height 5
type input "AUDITADO"
click at [232, 171] on span "Aceptar" at bounding box center [229, 170] width 18 height 5
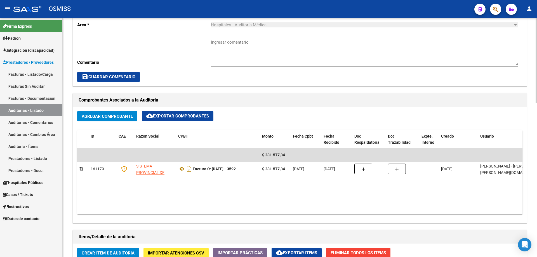
scroll to position [224, 0]
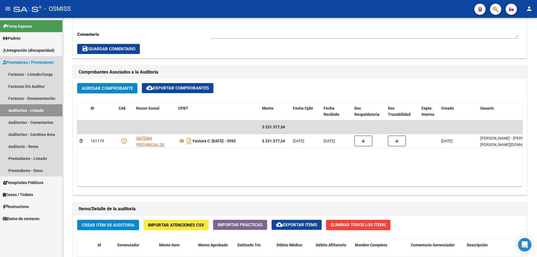
click at [43, 110] on link "Auditorías - Listado" at bounding box center [31, 110] width 62 height 12
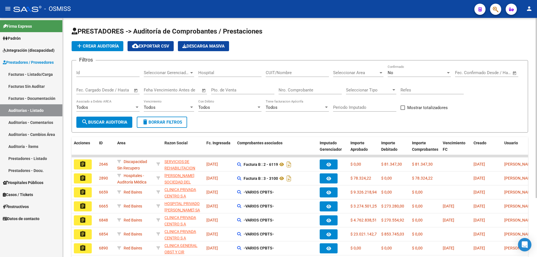
click at [114, 49] on button "add Crear Auditoría" at bounding box center [98, 46] width 52 height 10
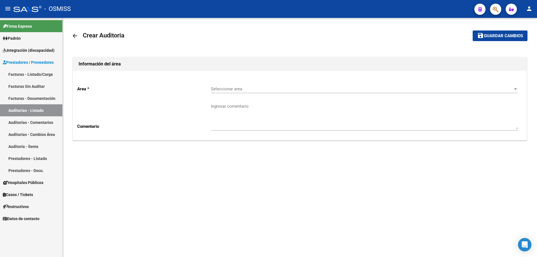
click at [261, 84] on div "Seleccionar area Seleccionar area" at bounding box center [364, 87] width 307 height 12
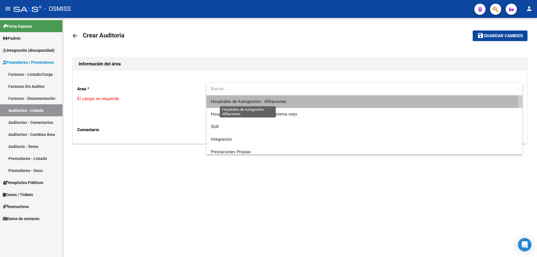
click at [267, 103] on span "Hospitales de Autogestión - Afiliaciones" at bounding box center [249, 101] width 76 height 5
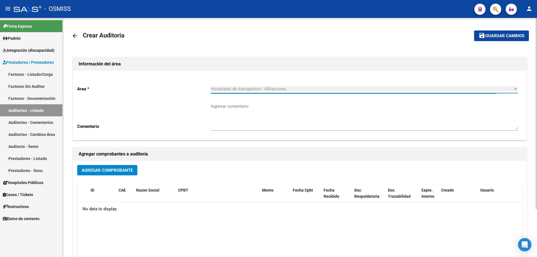
click at [104, 171] on span "Agregar Comprobante" at bounding box center [107, 170] width 51 height 5
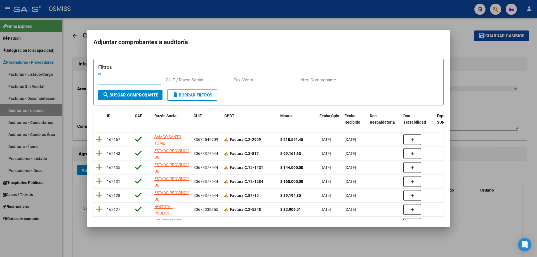
click at [326, 79] on input "Nro. Comprobante" at bounding box center [332, 80] width 63 height 5
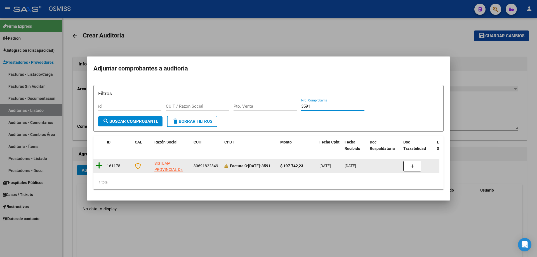
type input "3591"
click at [98, 162] on icon at bounding box center [99, 166] width 7 height 8
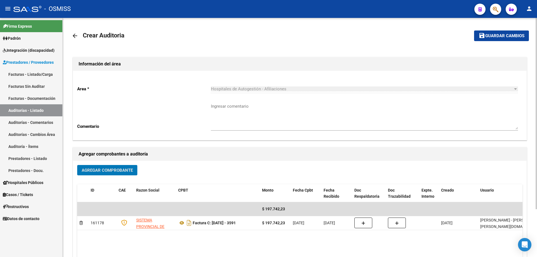
click at [509, 33] on button "save Guardar cambios" at bounding box center [501, 36] width 55 height 10
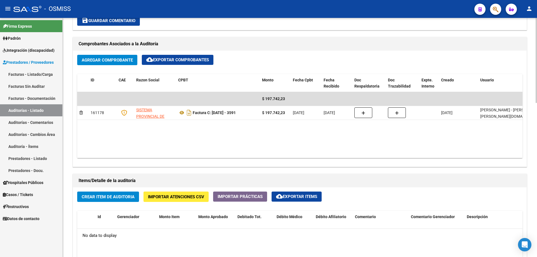
scroll to position [308, 0]
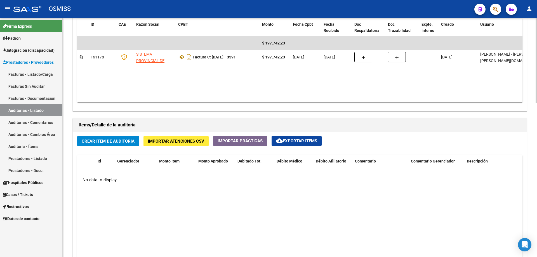
drag, startPoint x: 160, startPoint y: 200, endPoint x: 134, endPoint y: 79, distance: 123.7
click at [160, 200] on datatable-body "No data to display" at bounding box center [300, 247] width 446 height 148
click at [107, 140] on span "Crear Item de Auditoria" at bounding box center [108, 141] width 53 height 5
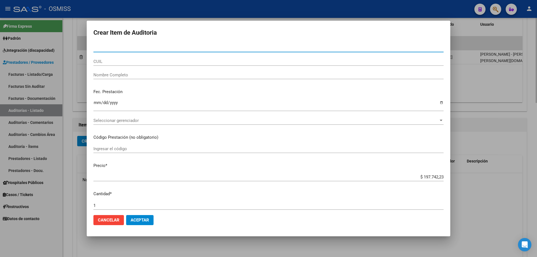
type input "3"
type input "50003100"
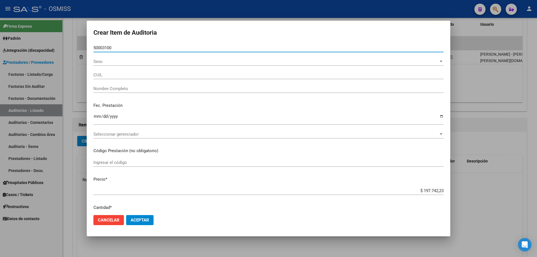
type input "27500031005"
type input "[PERSON_NAME] [PERSON_NAME]"
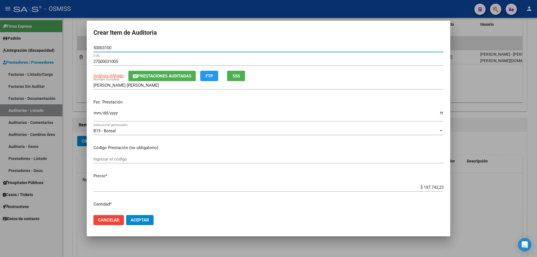
type input "50003100"
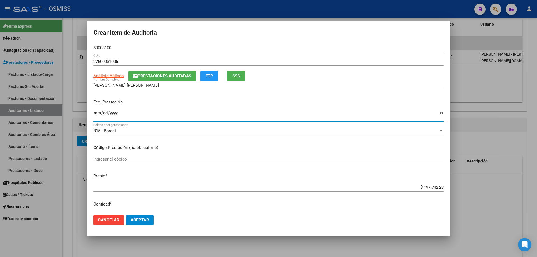
click at [97, 115] on input "Ingresar la fecha" at bounding box center [268, 115] width 350 height 9
type input "[DATE]"
click at [413, 190] on div "$ 197.742,23 Ingresar el precio" at bounding box center [268, 187] width 350 height 8
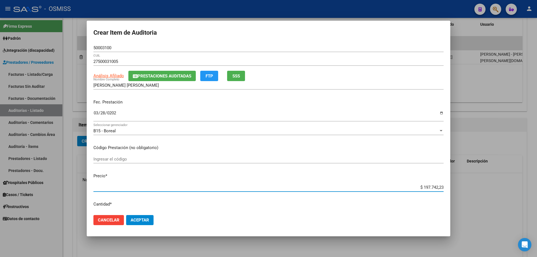
drag, startPoint x: 411, startPoint y: 190, endPoint x: 521, endPoint y: 179, distance: 109.9
click at [515, 179] on div "Crear Item de Auditoria 50003100 Nro Documento 27500031005 CUIL Análisis Afilia…" at bounding box center [268, 128] width 537 height 257
drag, startPoint x: 425, startPoint y: 153, endPoint x: 424, endPoint y: 162, distance: 8.7
click at [425, 153] on mat-dialog-content "50003100 Nro Documento 27500031005 CUIL Análisis Afiliado Prestaciones Auditada…" at bounding box center [269, 127] width 364 height 167
drag, startPoint x: 413, startPoint y: 189, endPoint x: 495, endPoint y: 185, distance: 82.4
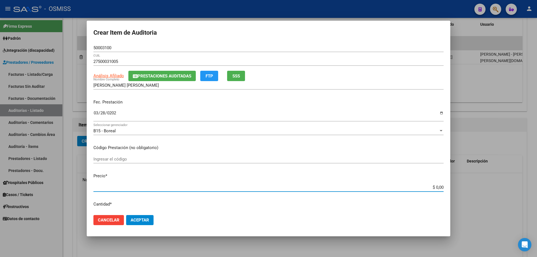
click at [495, 185] on div "Crear Item de Auditoria 50003100 Nro Documento 27500031005 CUIL Análisis Afilia…" at bounding box center [268, 128] width 537 height 257
paste input "91.797,53"
type input "$ 91.797,53"
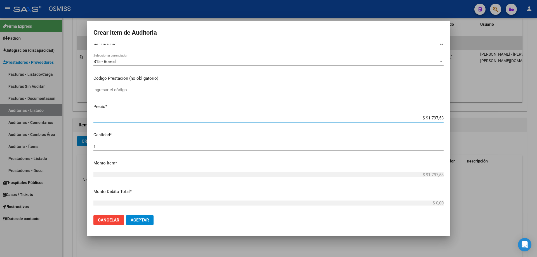
scroll to position [112, 0]
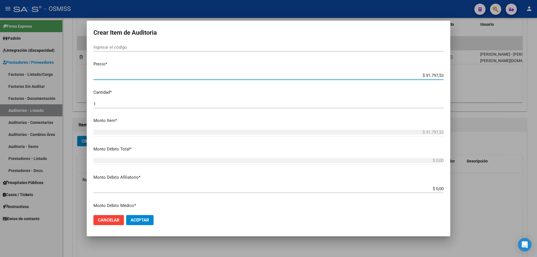
type input "$ 91.797,53"
drag, startPoint x: 149, startPoint y: 214, endPoint x: 146, endPoint y: 219, distance: 5.3
click at [147, 217] on mat-dialog-actions "Cancelar Aceptar" at bounding box center [268, 220] width 350 height 19
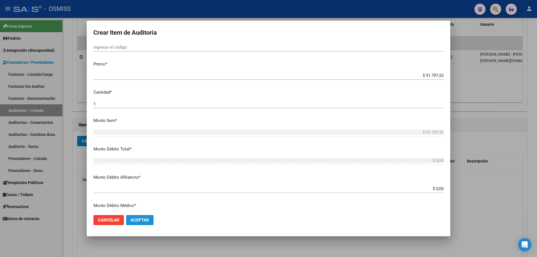
click at [143, 224] on button "Aceptar" at bounding box center [139, 220] width 27 height 10
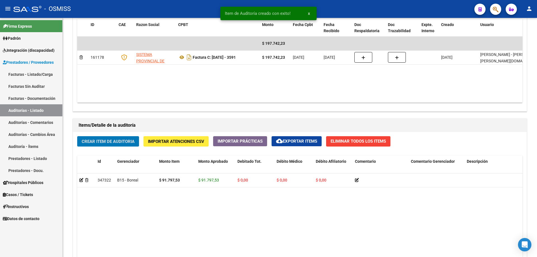
scroll to position [308, 0]
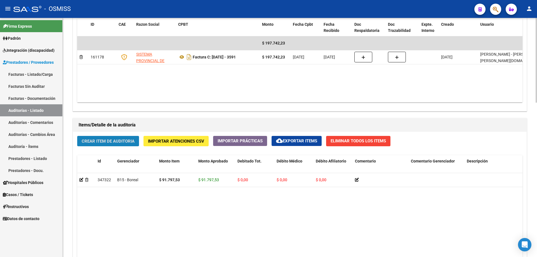
click at [137, 140] on button "Crear Item de Auditoria" at bounding box center [108, 141] width 62 height 10
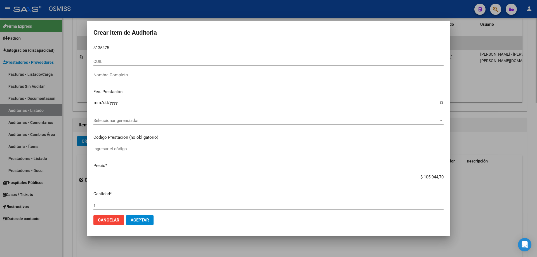
type input "31354750"
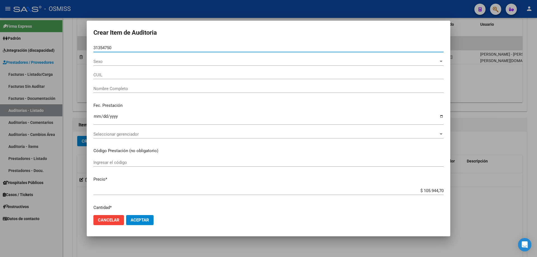
type input "20313547508"
type input "[PERSON_NAME] [PERSON_NAME]"
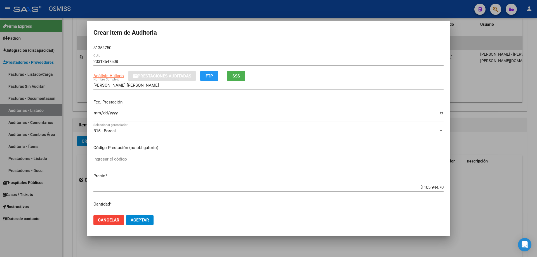
type input "31354750"
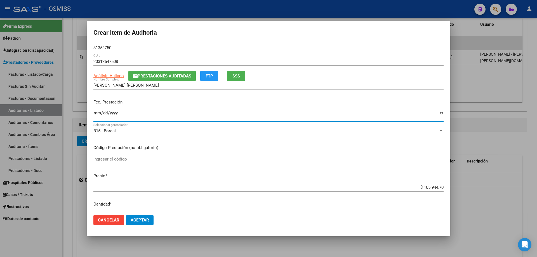
click at [97, 118] on input "Ingresar la fecha" at bounding box center [268, 115] width 350 height 9
type input "[DATE]"
drag, startPoint x: 409, startPoint y: 189, endPoint x: 537, endPoint y: 169, distance: 129.7
click at [537, 172] on div "Crear Item de Auditoria 31354750 Nro Documento 20313547508 CUIL Análisis Afilia…" at bounding box center [268, 128] width 537 height 257
click at [277, 107] on div "Fec. Prestación [DATE] Ingresar la fecha" at bounding box center [268, 111] width 350 height 32
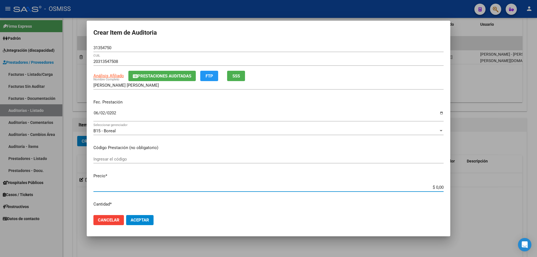
drag, startPoint x: 396, startPoint y: 190, endPoint x: 537, endPoint y: 208, distance: 142.4
click at [537, 191] on div "Crear Item de Auditoria 31354750 Nro Documento 20313547508 CUIL Análisis Afilia…" at bounding box center [268, 128] width 537 height 257
paste input "95.944,7"
type input "$ 9.594,47"
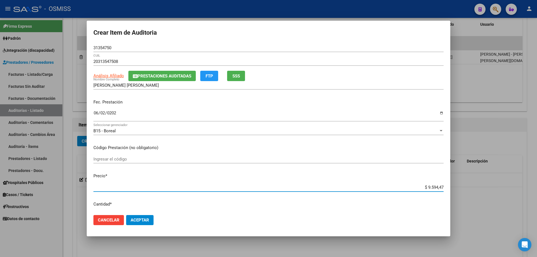
type input "$ 95.944,70"
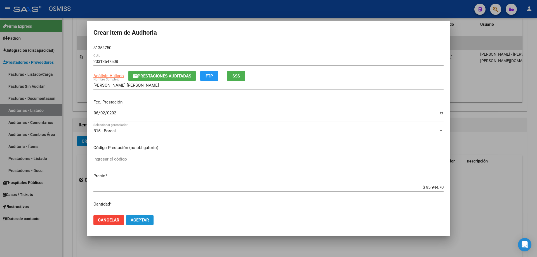
click at [140, 216] on button "Aceptar" at bounding box center [139, 220] width 27 height 10
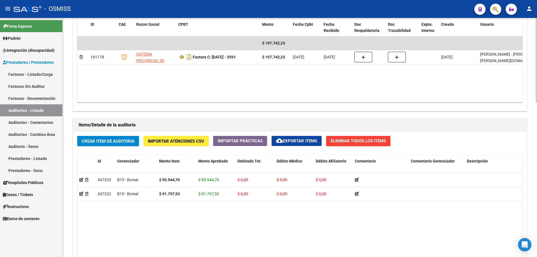
drag, startPoint x: 155, startPoint y: 224, endPoint x: 157, endPoint y: 207, distance: 18.1
click at [155, 224] on datatable-body "347323 B15 - Boreal $ 95.944,70 $ 95.944,70 $ 0,00 $ 0,00 $ 0,00 20313547508 31…" at bounding box center [300, 247] width 446 height 148
click at [112, 141] on span "Crear Item de Auditoria" at bounding box center [108, 141] width 53 height 5
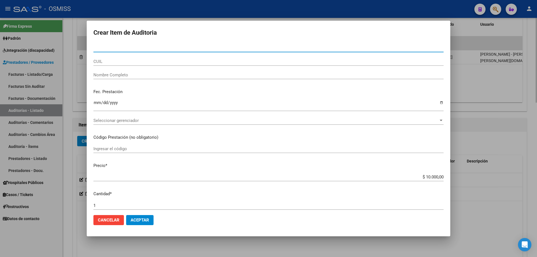
paste input "53708485"
type input "53708485"
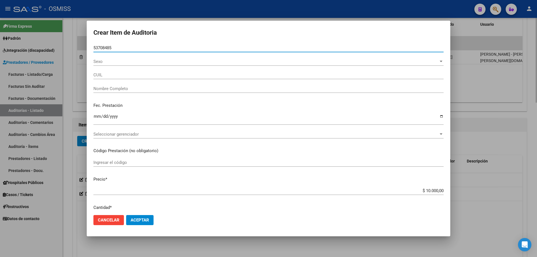
type input "20537084856"
type input "[PERSON_NAME]"
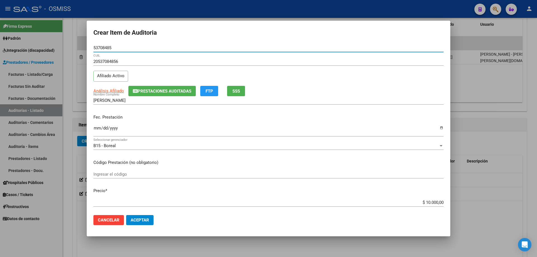
type input "53708485"
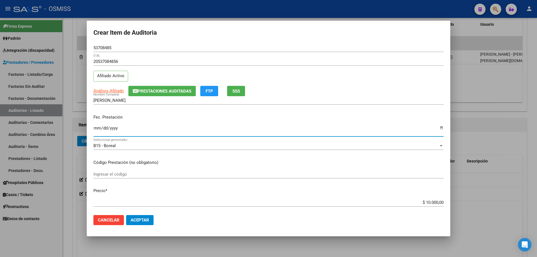
click at [94, 129] on input "Ingresar la fecha" at bounding box center [268, 130] width 350 height 9
type input "[DATE]"
click at [141, 217] on button "Aceptar" at bounding box center [139, 220] width 27 height 10
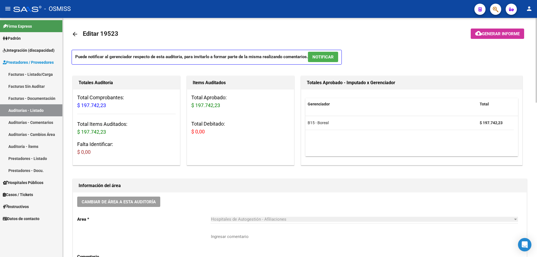
scroll to position [0, 0]
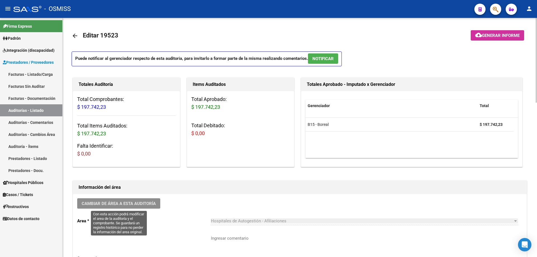
click at [116, 201] on button "Cambiar de área a esta auditoría" at bounding box center [118, 203] width 83 height 10
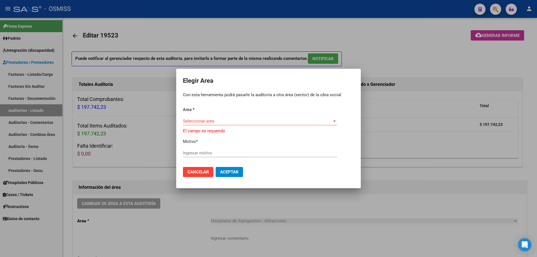
click at [246, 117] on div "Area * Seleccionar area Seleccionar area El campo es requerido Motivo * Ingresa…" at bounding box center [268, 135] width 171 height 56
click at [235, 121] on span "Seleccionar area" at bounding box center [257, 121] width 149 height 5
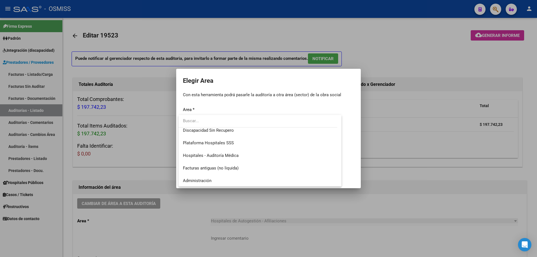
scroll to position [84, 0]
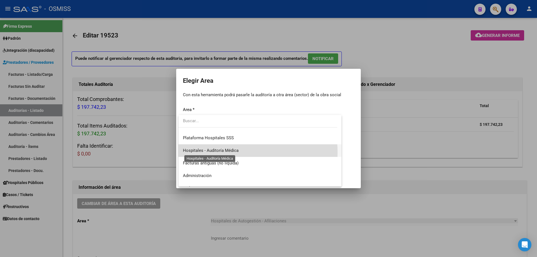
click at [233, 153] on span "Hospitales - Auditoría Médica" at bounding box center [211, 150] width 56 height 5
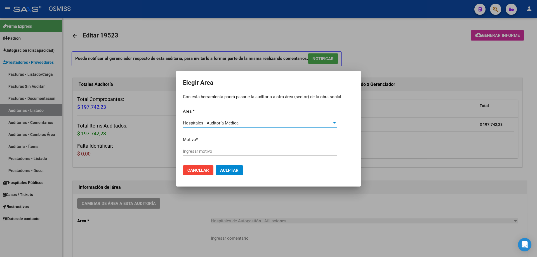
click at [233, 153] on input "Ingresar motivo" at bounding box center [260, 151] width 154 height 5
type input "AUDITADO"
click at [236, 170] on span "Aceptar" at bounding box center [229, 170] width 18 height 5
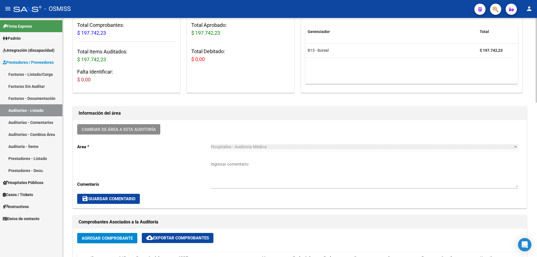
scroll to position [71, 0]
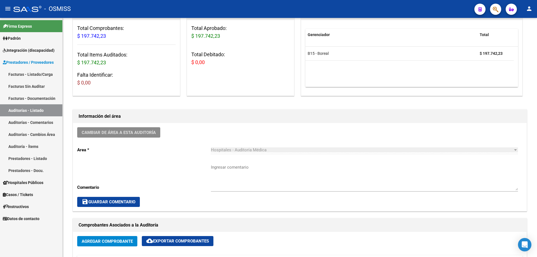
click at [47, 111] on link "Auditorías - Listado" at bounding box center [31, 110] width 62 height 12
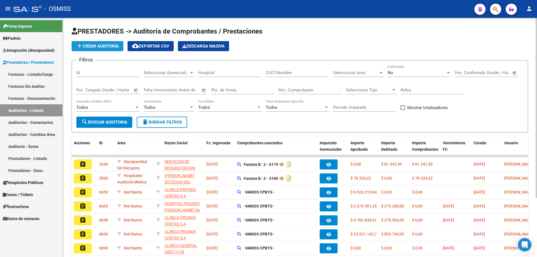
click at [93, 43] on button "add Crear Auditoría" at bounding box center [98, 46] width 52 height 10
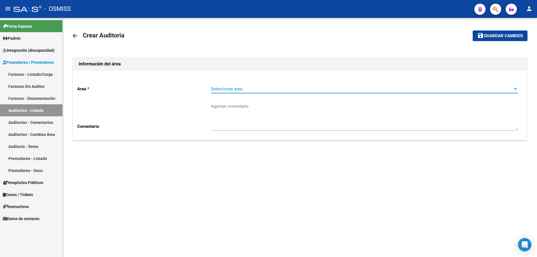
click at [243, 88] on span "Seleccionar area" at bounding box center [362, 88] width 302 height 5
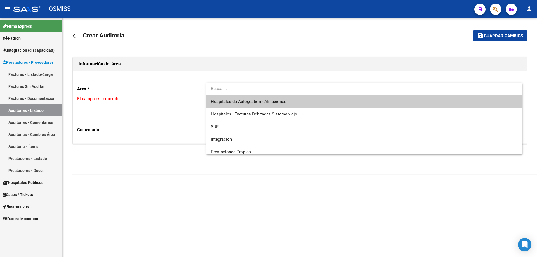
click at [251, 95] on div at bounding box center [363, 89] width 312 height 13
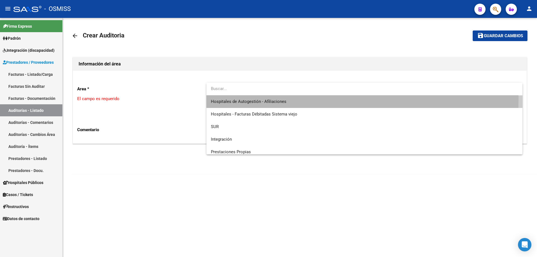
click at [251, 99] on span "Hospitales de Autogestión - Afiliaciones" at bounding box center [364, 101] width 307 height 13
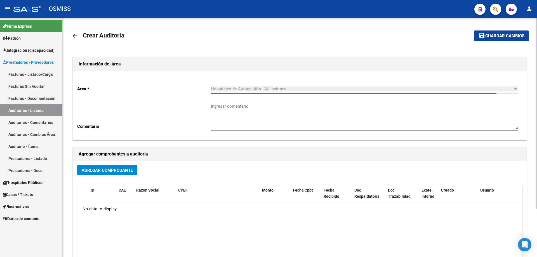
click at [99, 172] on span "Agregar Comprobante" at bounding box center [107, 170] width 51 height 5
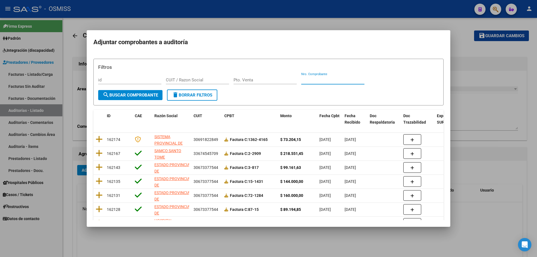
click at [312, 79] on input "Nro. Comprobante" at bounding box center [332, 80] width 63 height 5
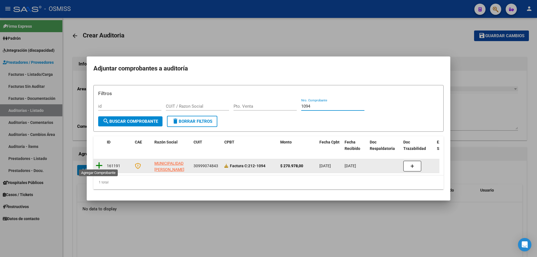
type input "1094"
click at [100, 164] on icon at bounding box center [99, 166] width 7 height 8
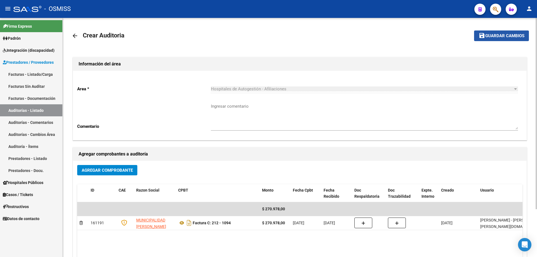
click at [498, 34] on span "Guardar cambios" at bounding box center [505, 36] width 39 height 5
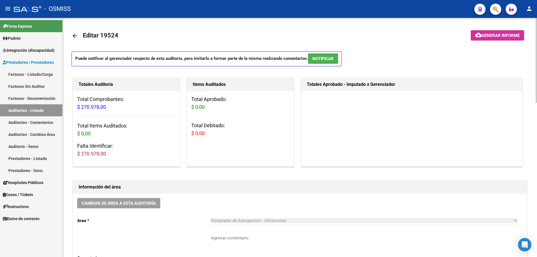
click at [262, 183] on h1 "Información del área" at bounding box center [300, 187] width 443 height 9
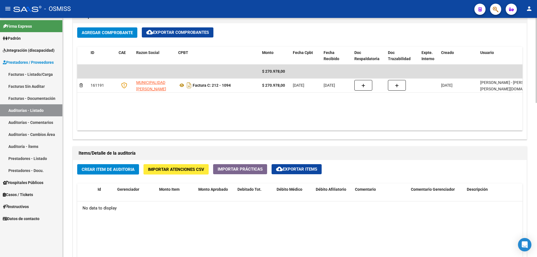
scroll to position [280, 0]
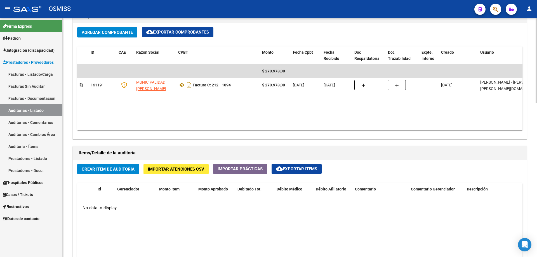
click at [104, 171] on span "Crear Item de Auditoria" at bounding box center [108, 169] width 53 height 5
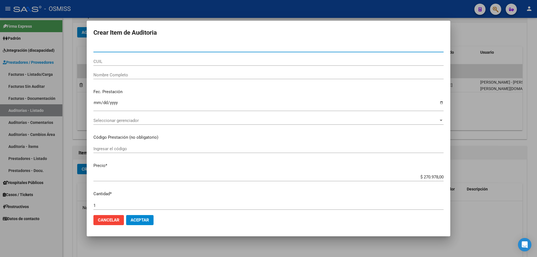
paste input "44192414"
type input "44192414"
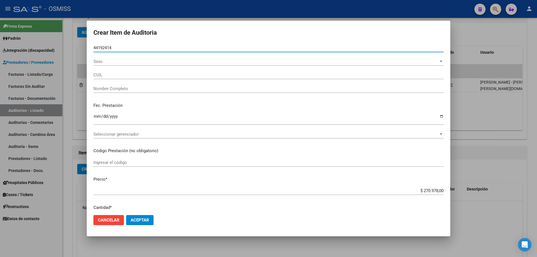
type input "27441924149"
type input "[PERSON_NAME] DEL M"
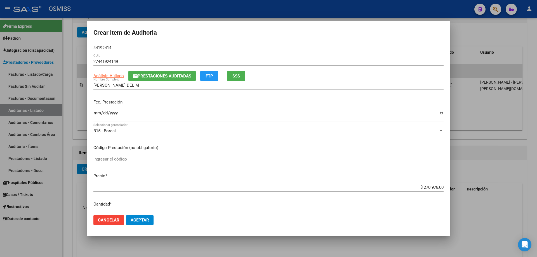
type input "44192414"
click at [97, 116] on input "Ingresar la fecha" at bounding box center [268, 115] width 350 height 9
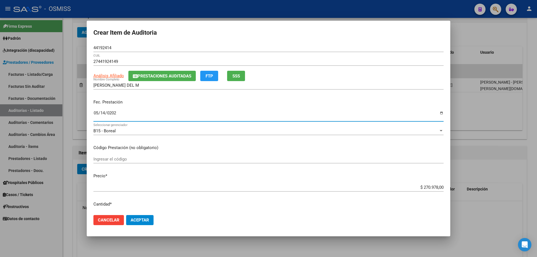
type input "[DATE]"
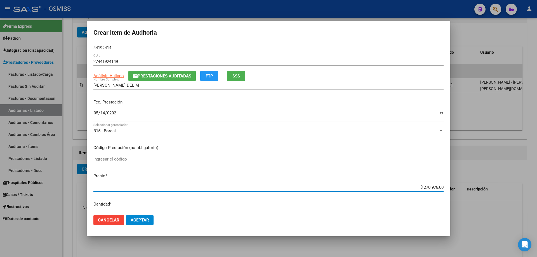
drag, startPoint x: 411, startPoint y: 189, endPoint x: 507, endPoint y: 178, distance: 96.1
click at [507, 178] on div "Crear Item de Auditoria 44192414 Nro Documento 27441924149 CUIL Análisis Afilia…" at bounding box center [268, 128] width 537 height 257
type input "$ 0,08"
type input "$ 0,80"
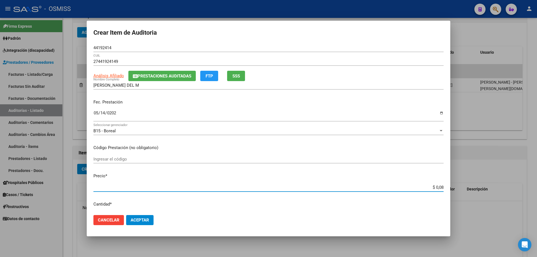
type input "$ 0,80"
type input "$ 8,00"
type input "$ 80,00"
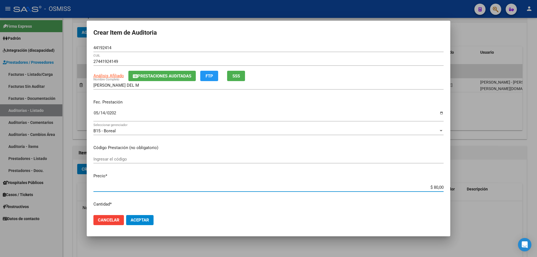
type input "$ 800,00"
type input "$ 8.000,00"
click at [144, 223] on span "Aceptar" at bounding box center [140, 220] width 18 height 5
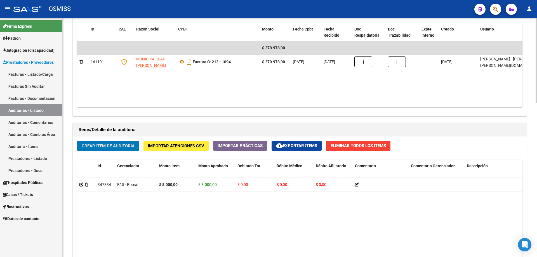
scroll to position [336, 0]
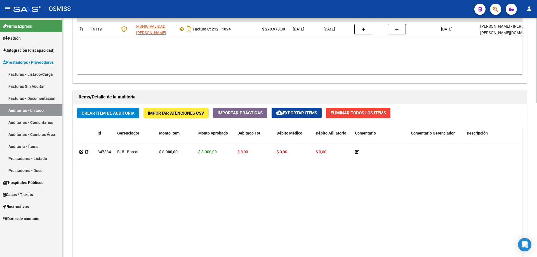
click at [148, 173] on datatable-body "347334 B15 - Boreal $ 8.000,00 $ 8.000,00 $ 0,00 $ 0,00 $ 0,00 27441924149 4419…" at bounding box center [300, 219] width 446 height 148
click at [115, 110] on button "Crear Item de Auditoria" at bounding box center [108, 113] width 62 height 10
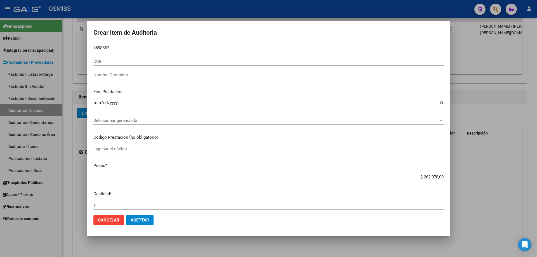
type input "36985572"
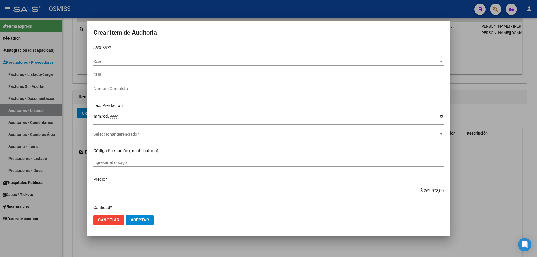
type input "20369855728"
type input "[PERSON_NAME] GAB"
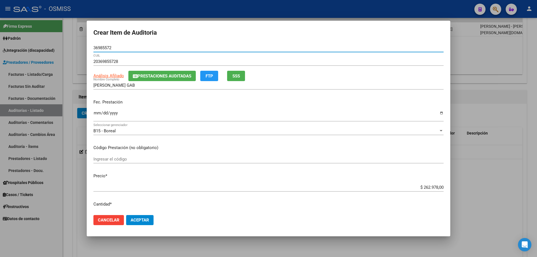
type input "36985572"
click at [95, 118] on input "Ingresar la fecha" at bounding box center [268, 115] width 350 height 9
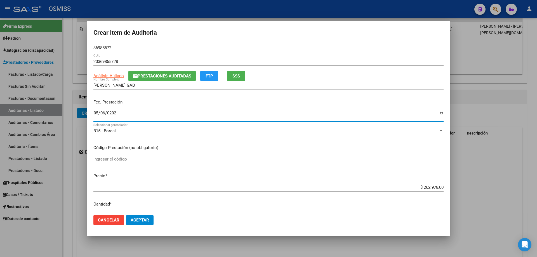
type input "[DATE]"
click at [390, 184] on div "$ 262.978,00 Ingresar el precio" at bounding box center [268, 187] width 350 height 8
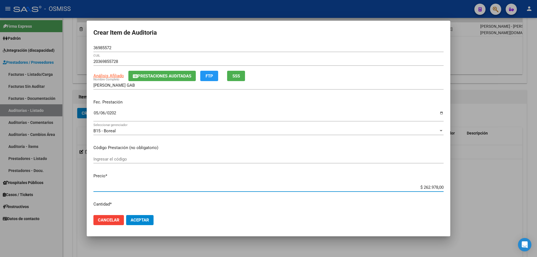
drag, startPoint x: 391, startPoint y: 189, endPoint x: 531, endPoint y: 173, distance: 141.2
click at [531, 173] on div "Crear Item de Auditoria 36985572 Nro Documento 20369855728 CUIL Análisis Afilia…" at bounding box center [268, 128] width 537 height 257
type input "$ 0,08"
type input "$ 0,80"
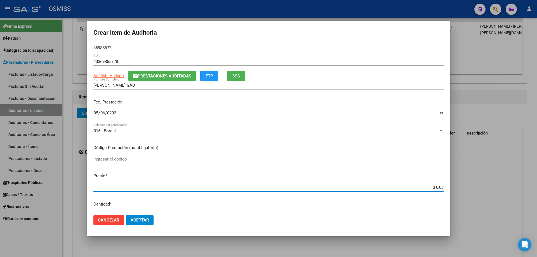
type input "$ 0,80"
type input "$ 8,00"
type input "$ 80,00"
click at [144, 220] on span "Aceptar" at bounding box center [140, 220] width 18 height 5
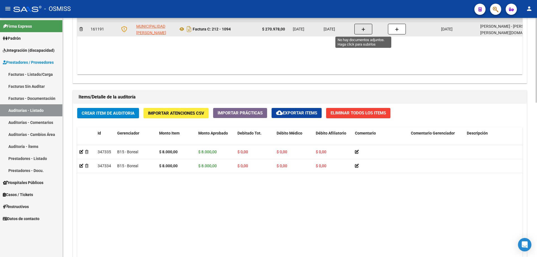
click at [368, 30] on button "button" at bounding box center [364, 29] width 18 height 11
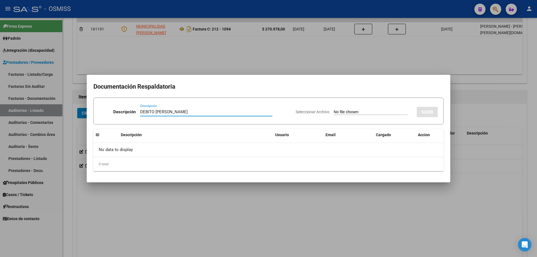
click at [367, 110] on input "Seleccionar Archivo" at bounding box center [371, 112] width 74 height 5
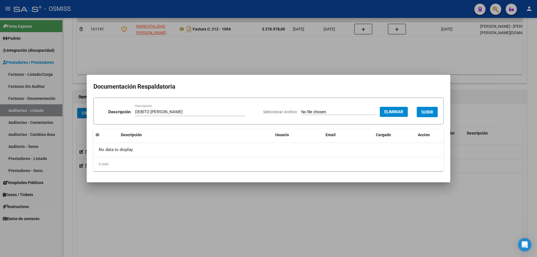
click at [431, 108] on button "SUBIR" at bounding box center [427, 112] width 21 height 10
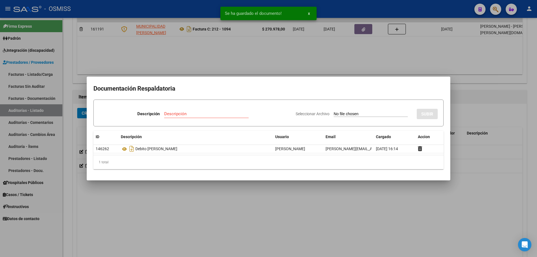
click at [198, 112] on input "Descripción" at bounding box center [206, 113] width 85 height 5
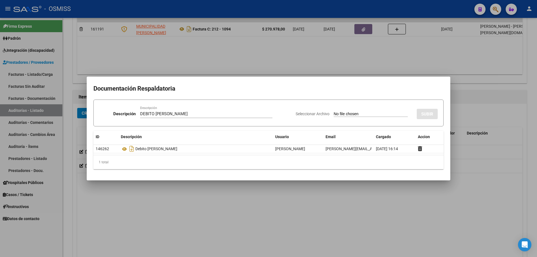
click at [359, 114] on input "Seleccionar Archivo" at bounding box center [371, 114] width 74 height 5
click at [434, 109] on button "SUBIR" at bounding box center [427, 114] width 21 height 10
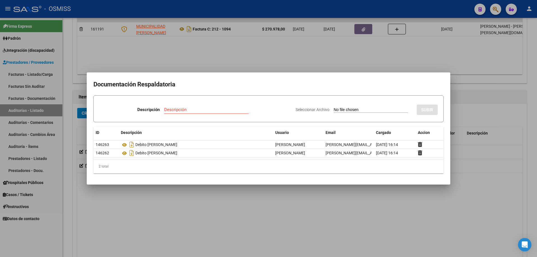
click at [322, 214] on div at bounding box center [268, 128] width 537 height 257
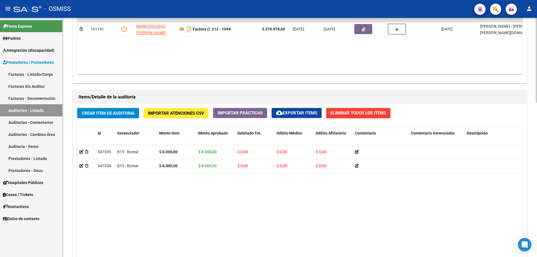
click at [117, 118] on button "Crear Item de Auditoria" at bounding box center [108, 113] width 62 height 10
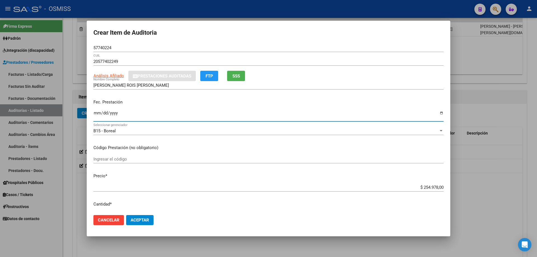
click at [95, 116] on input "Ingresar la fecha" at bounding box center [268, 115] width 350 height 9
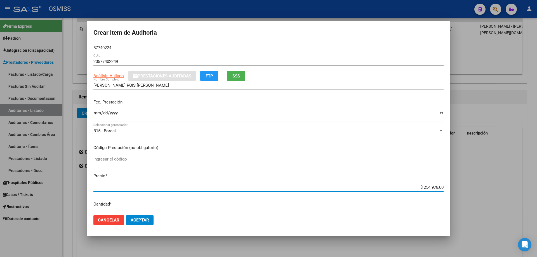
drag, startPoint x: 381, startPoint y: 189, endPoint x: 537, endPoint y: 185, distance: 156.2
click at [537, 185] on div "Crear Item de Auditoria 57740224 Nro Documento 20577402249 CUIL Análisis Afilia…" at bounding box center [268, 128] width 537 height 257
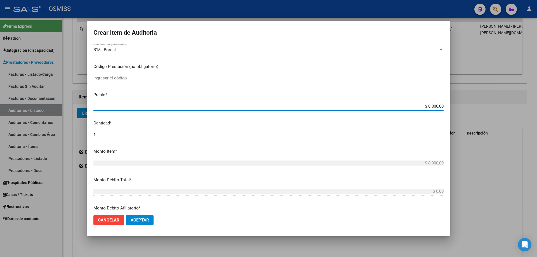
scroll to position [140, 0]
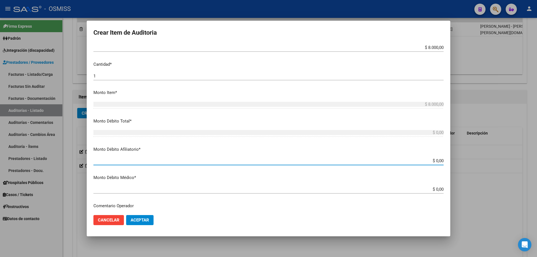
drag, startPoint x: 410, startPoint y: 163, endPoint x: 537, endPoint y: 141, distance: 128.7
click at [537, 144] on div "Crear Item de Auditoria 57740224 Nro Documento 20577402249 CUIL Análisis Afilia…" at bounding box center [268, 128] width 537 height 257
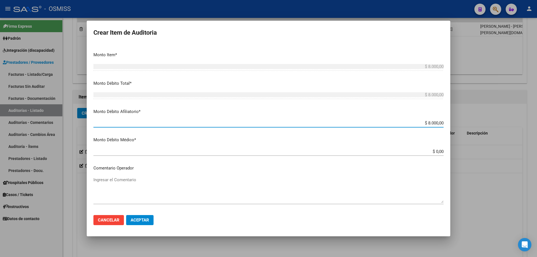
scroll to position [252, 0]
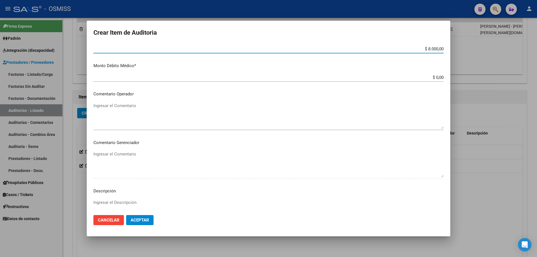
click at [142, 113] on textarea "Ingresar el Comentario" at bounding box center [268, 116] width 350 height 26
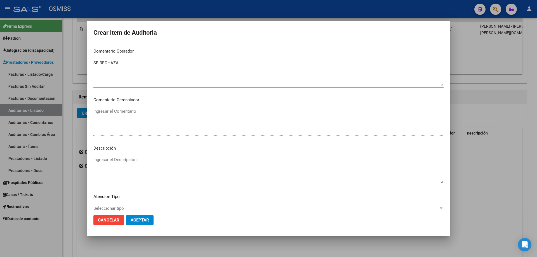
scroll to position [330, 0]
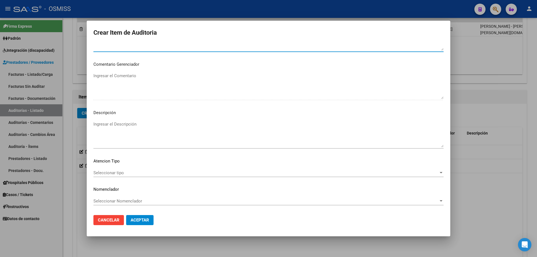
click at [136, 132] on textarea "Ingresar el Descripción" at bounding box center [268, 134] width 350 height 26
drag, startPoint x: 180, startPoint y: 224, endPoint x: 147, endPoint y: 175, distance: 58.4
click at [180, 224] on mat-dialog-actions "Cancelar Aceptar" at bounding box center [268, 220] width 350 height 19
click at [111, 129] on textarea "Ingresar el Descripción" at bounding box center [268, 134] width 350 height 26
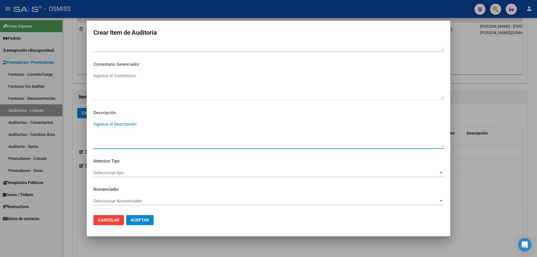
paste textarea "Según el art. 10 inc. A de la ley 23660, no se cumple con la minima continuidad…"
drag, startPoint x: 345, startPoint y: 123, endPoint x: 327, endPoint y: 125, distance: 17.2
click at [327, 125] on textarea "Según el art. 10 inc. A de la ley 23660, no se cumple con la minima continuidad…" at bounding box center [268, 134] width 350 height 26
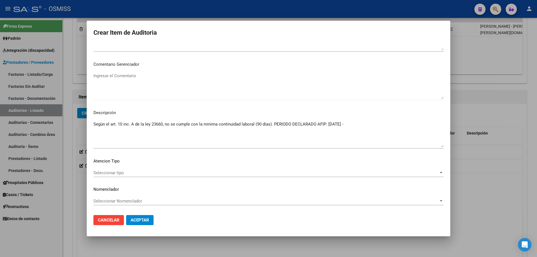
click at [465, 98] on div at bounding box center [268, 128] width 537 height 257
